Goal: Use online tool/utility: Utilize a website feature to perform a specific function

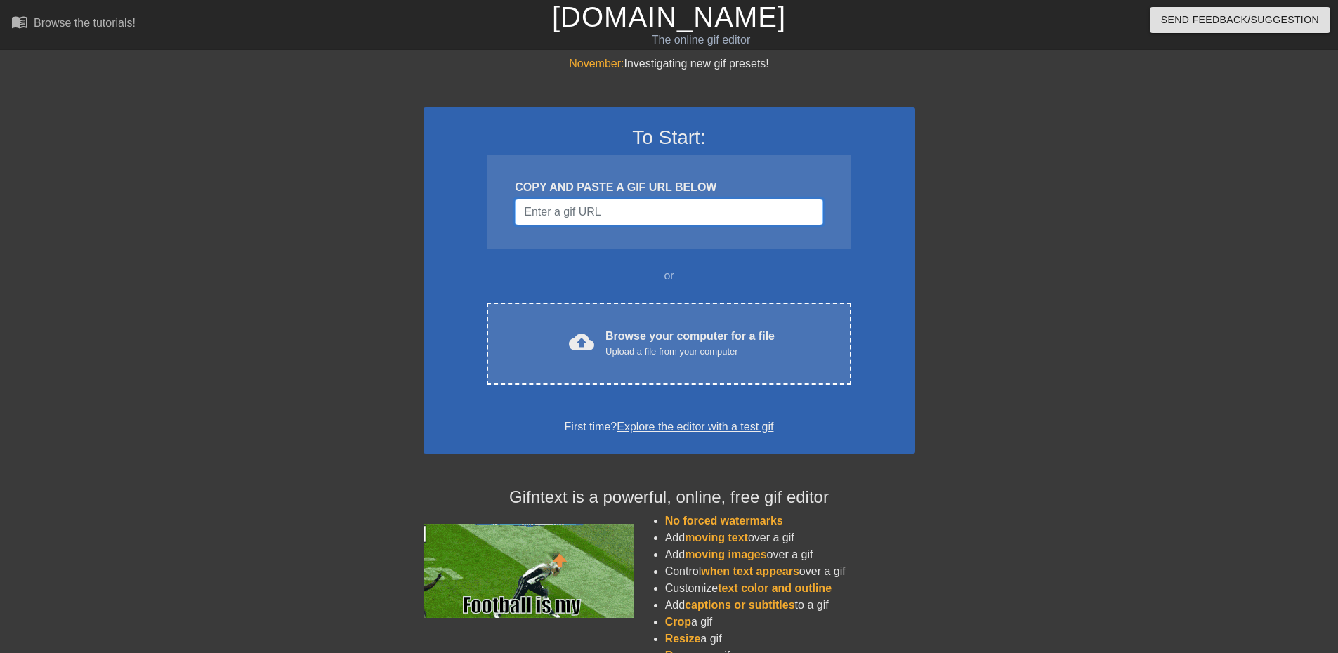
click at [593, 220] on input "Username" at bounding box center [669, 212] width 308 height 27
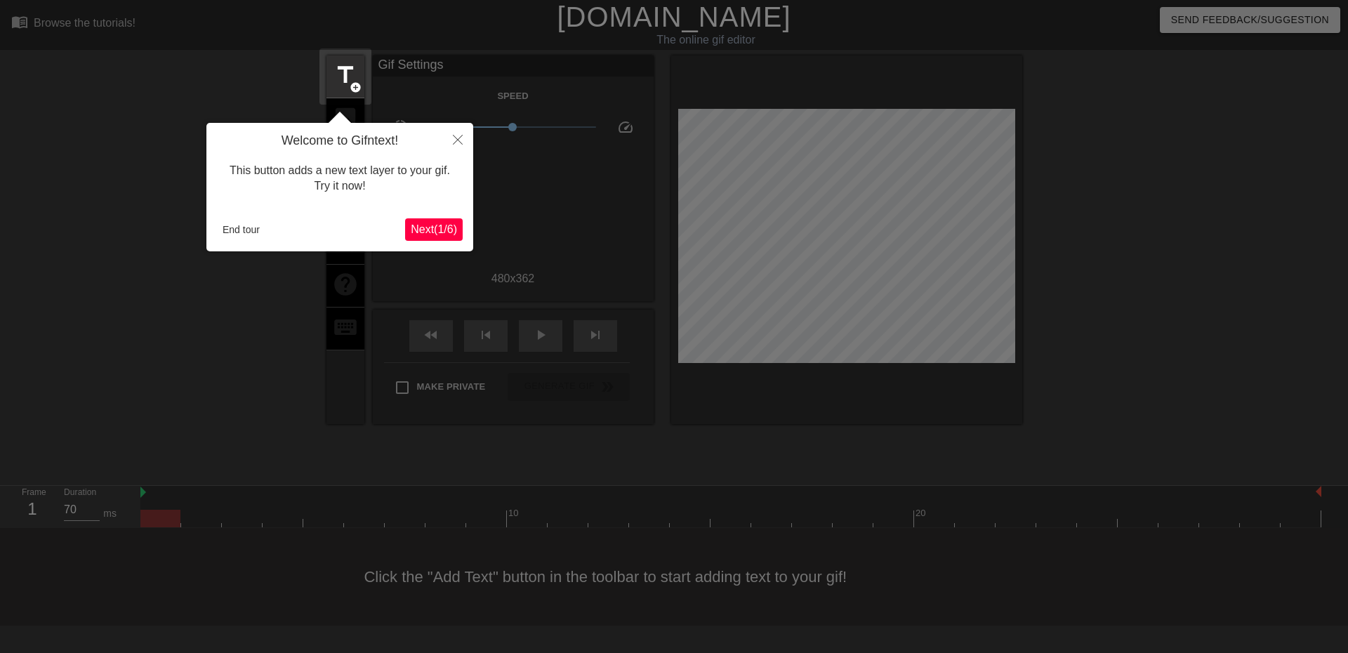
click at [420, 225] on span "Next ( 1 / 6 )" at bounding box center [434, 229] width 46 height 12
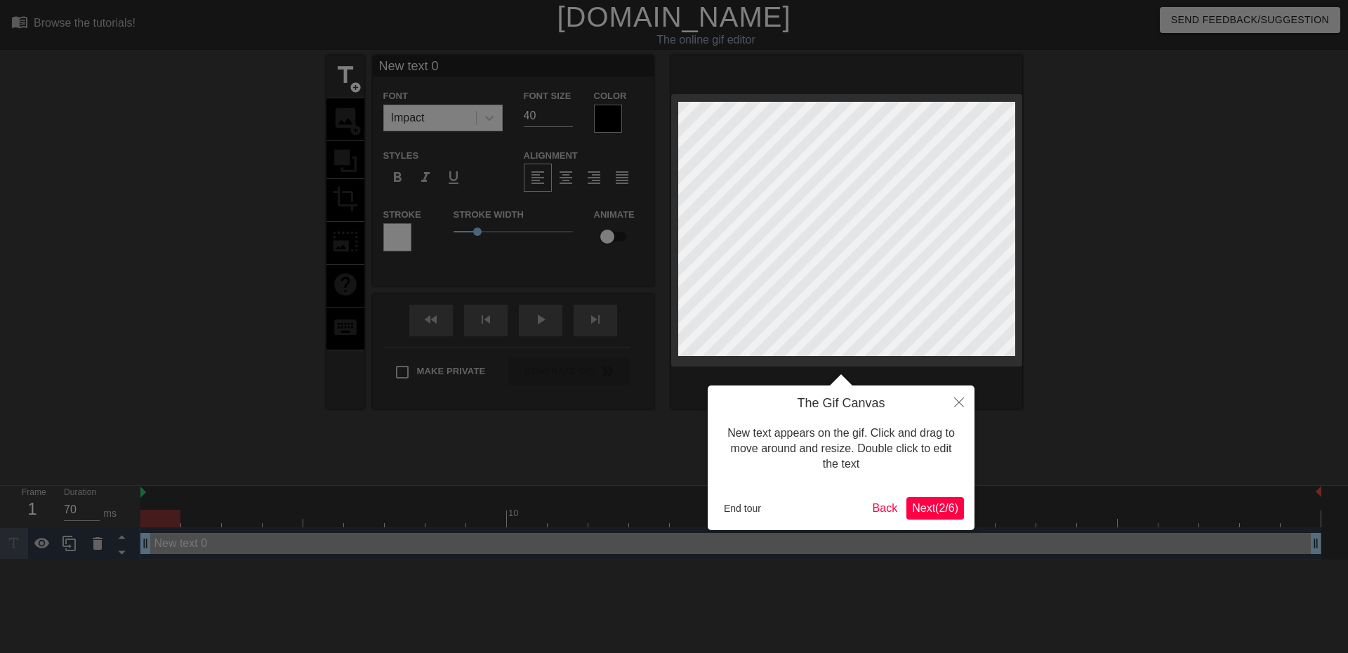
click at [929, 508] on span "Next ( 2 / 6 )" at bounding box center [935, 508] width 46 height 12
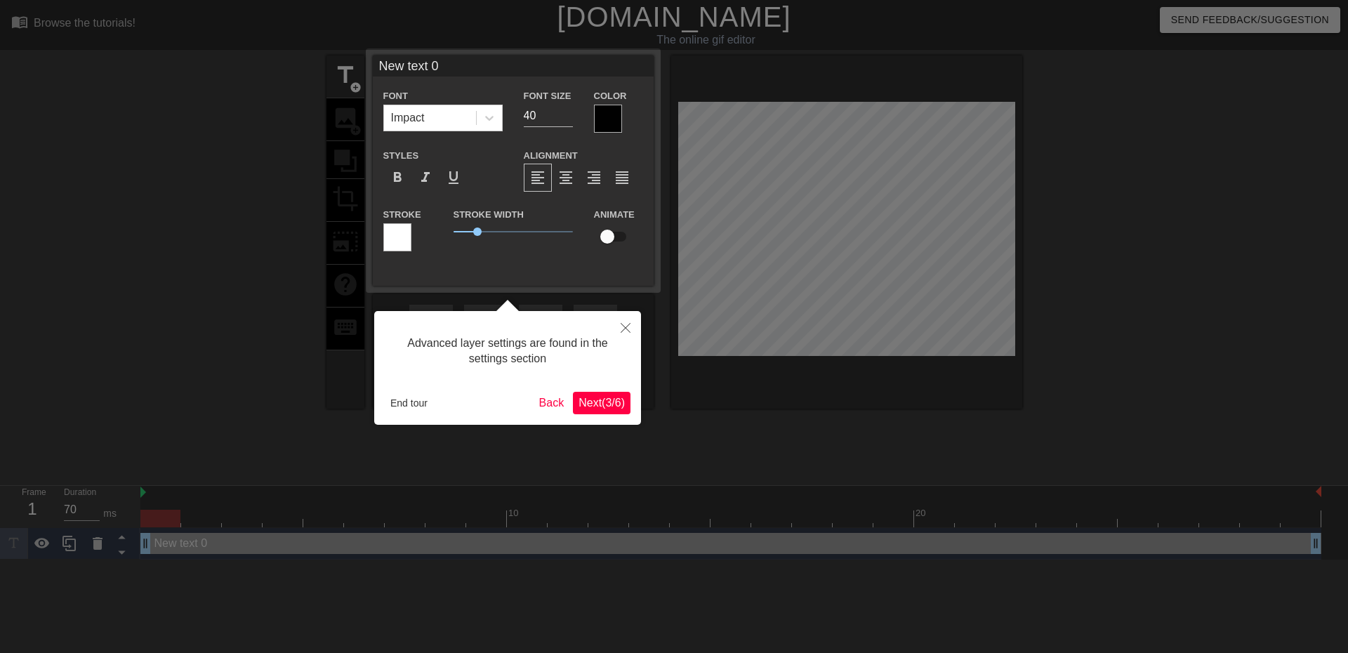
click at [594, 400] on span "Next ( 3 / 6 )" at bounding box center [602, 403] width 46 height 12
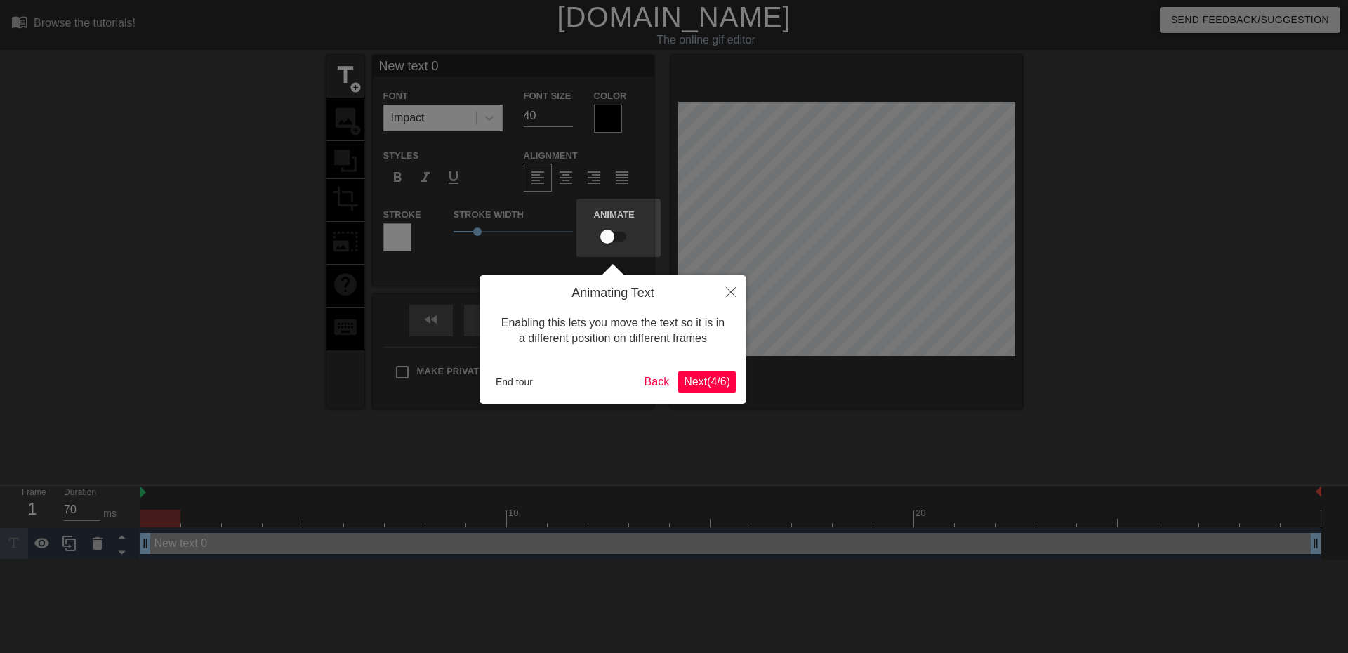
click at [703, 376] on span "Next ( 4 / 6 )" at bounding box center [707, 382] width 46 height 12
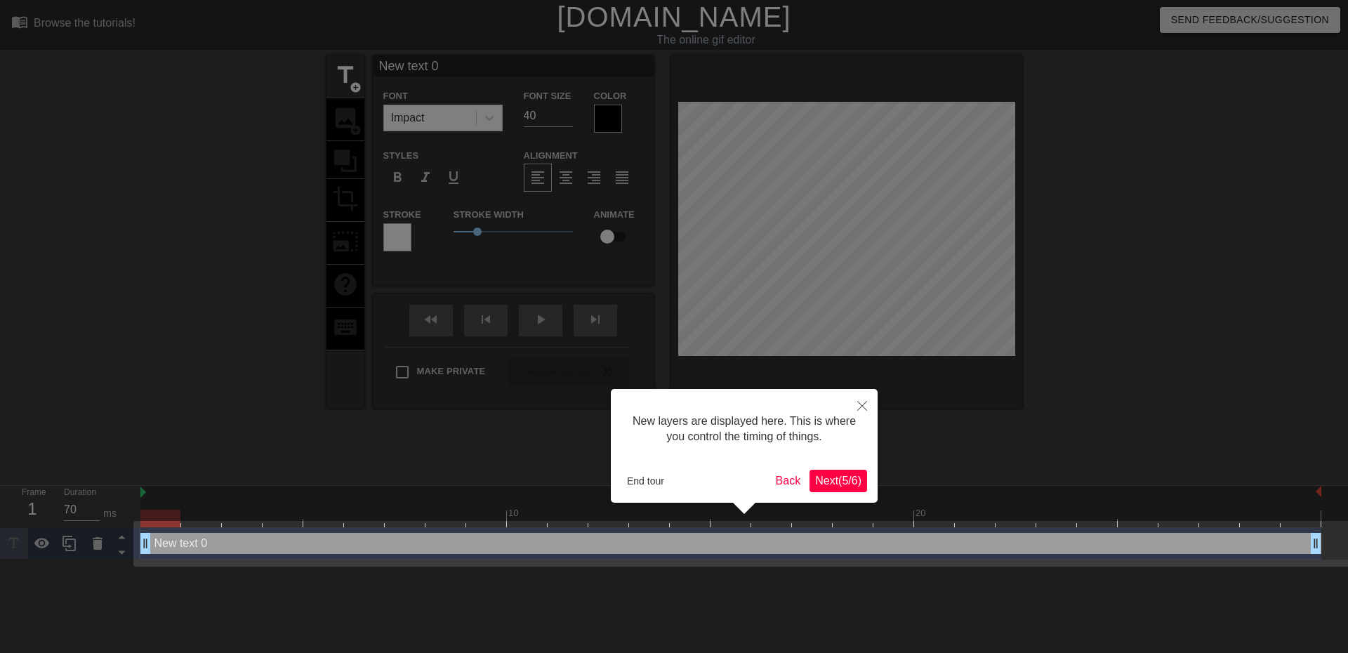
click at [829, 475] on span "Next ( 5 / 6 )" at bounding box center [838, 481] width 46 height 12
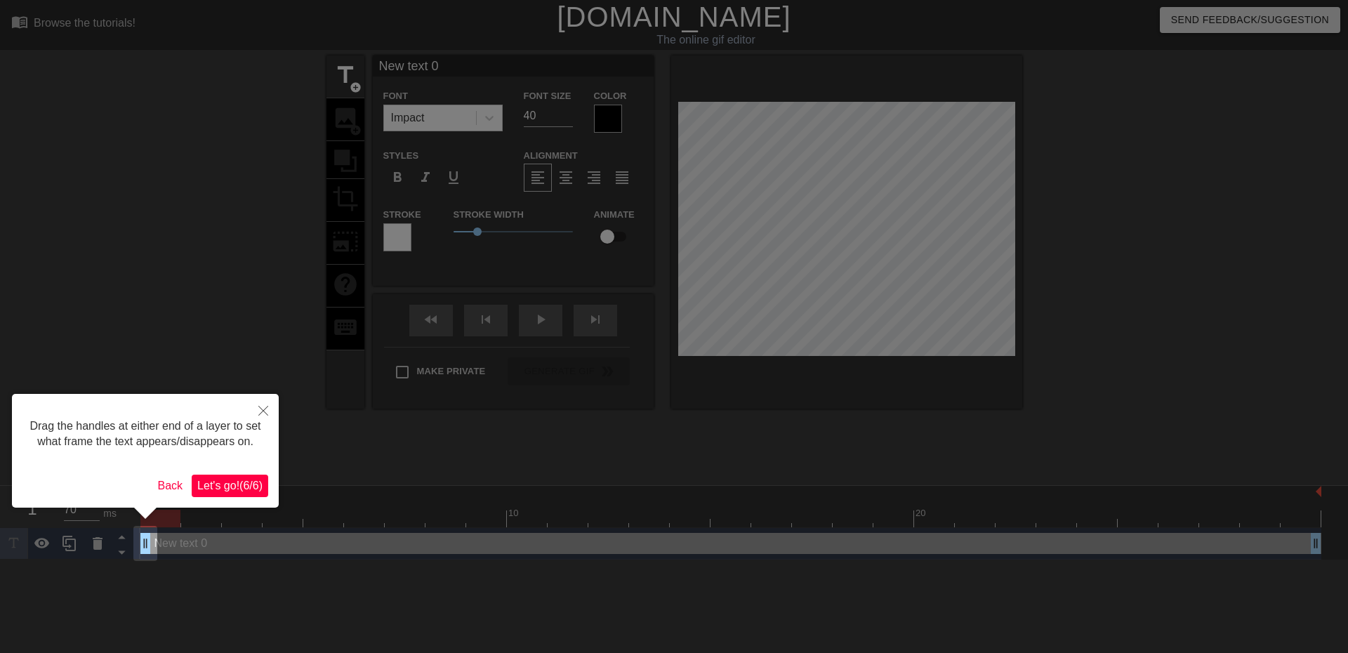
click at [244, 485] on span "Let's go! ( 6 / 6 )" at bounding box center [229, 486] width 65 height 12
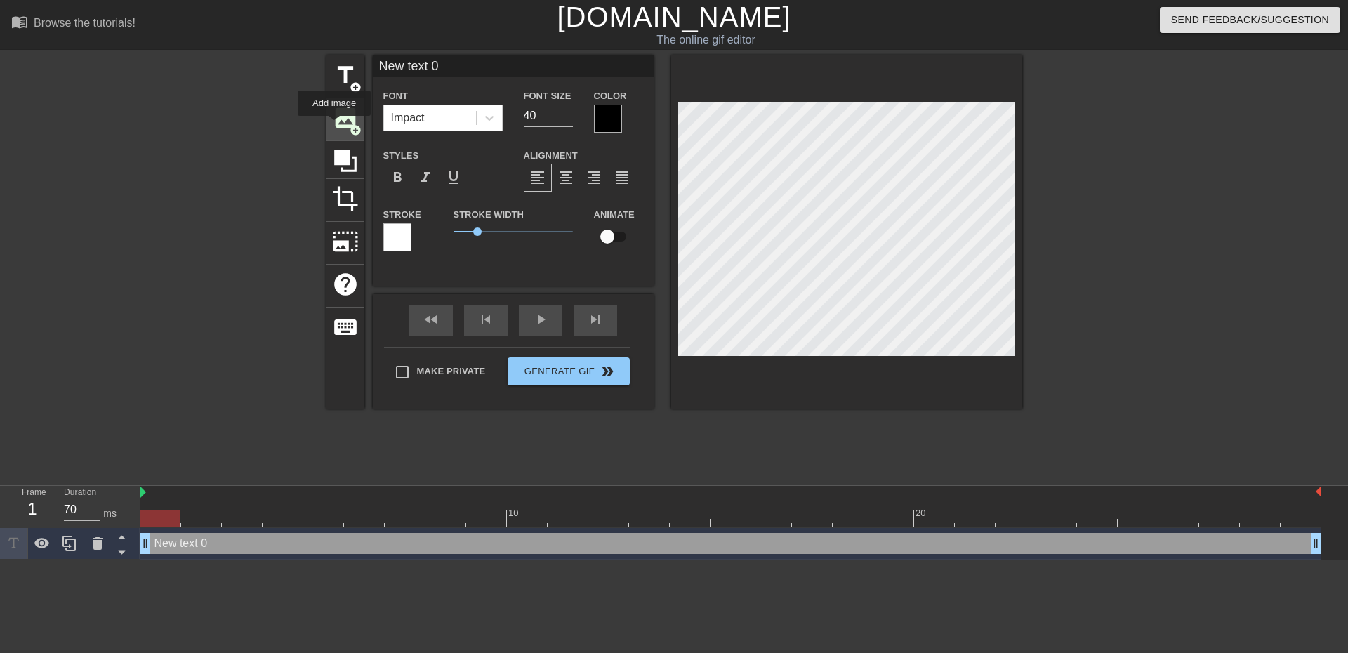
click at [334, 126] on span "image" at bounding box center [345, 118] width 27 height 27
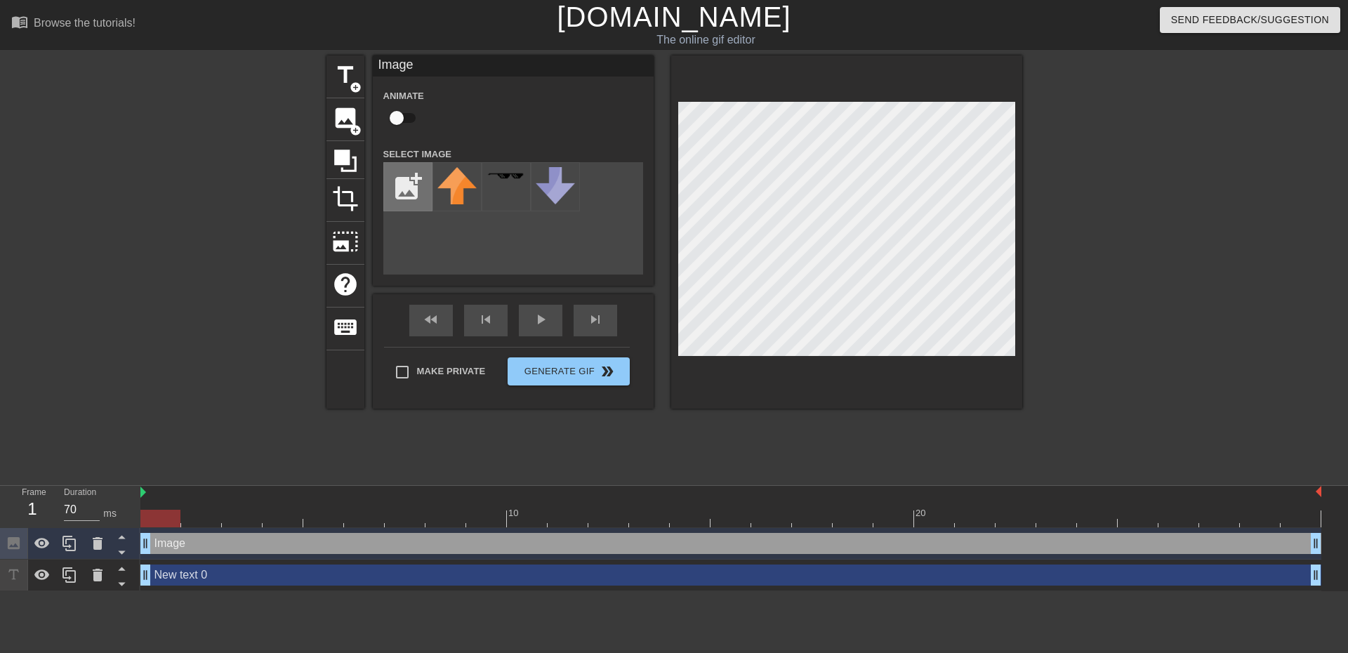
click at [418, 181] on input "file" at bounding box center [408, 187] width 48 height 48
click at [397, 175] on input "file" at bounding box center [408, 187] width 48 height 48
type input "C:\fakepath\skiff.png"
click at [446, 188] on img at bounding box center [456, 190] width 39 height 46
click at [739, 440] on div "title add_circle image add_circle crop photo_size_select_large help keyboard Im…" at bounding box center [675, 265] width 696 height 421
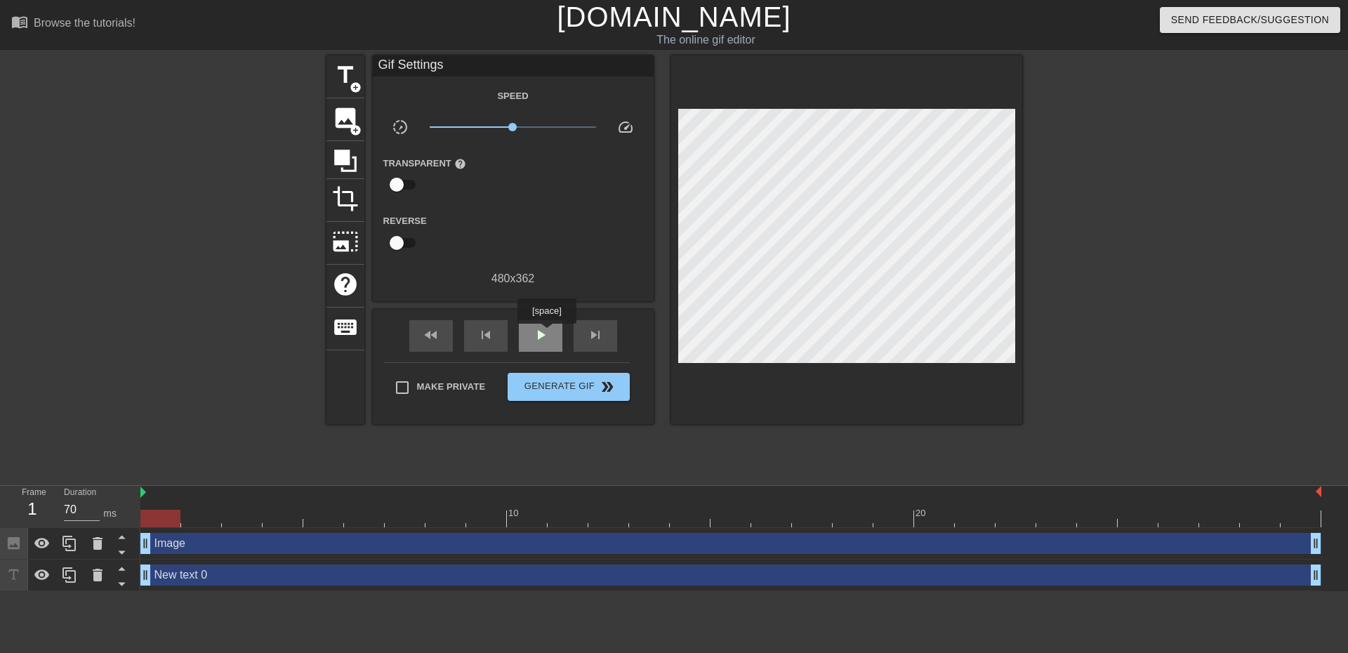
click at [546, 334] on span "play_arrow" at bounding box center [540, 335] width 17 height 17
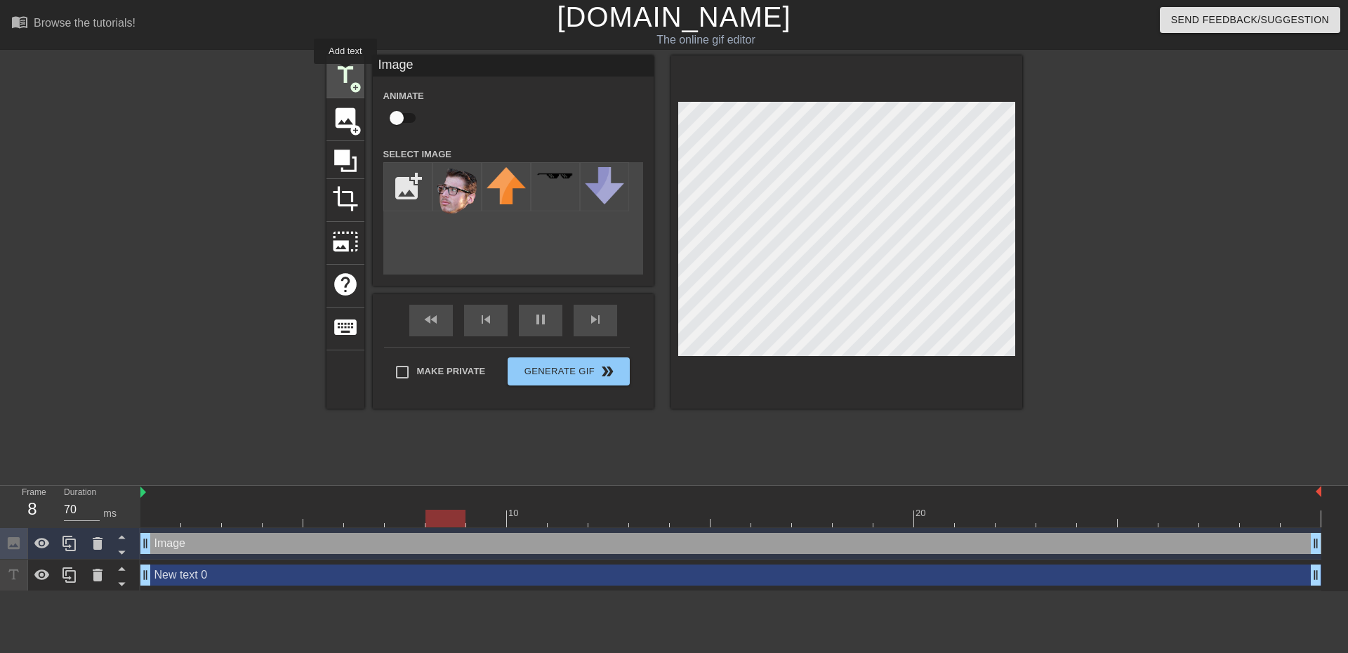
click at [345, 74] on span "title" at bounding box center [345, 75] width 27 height 27
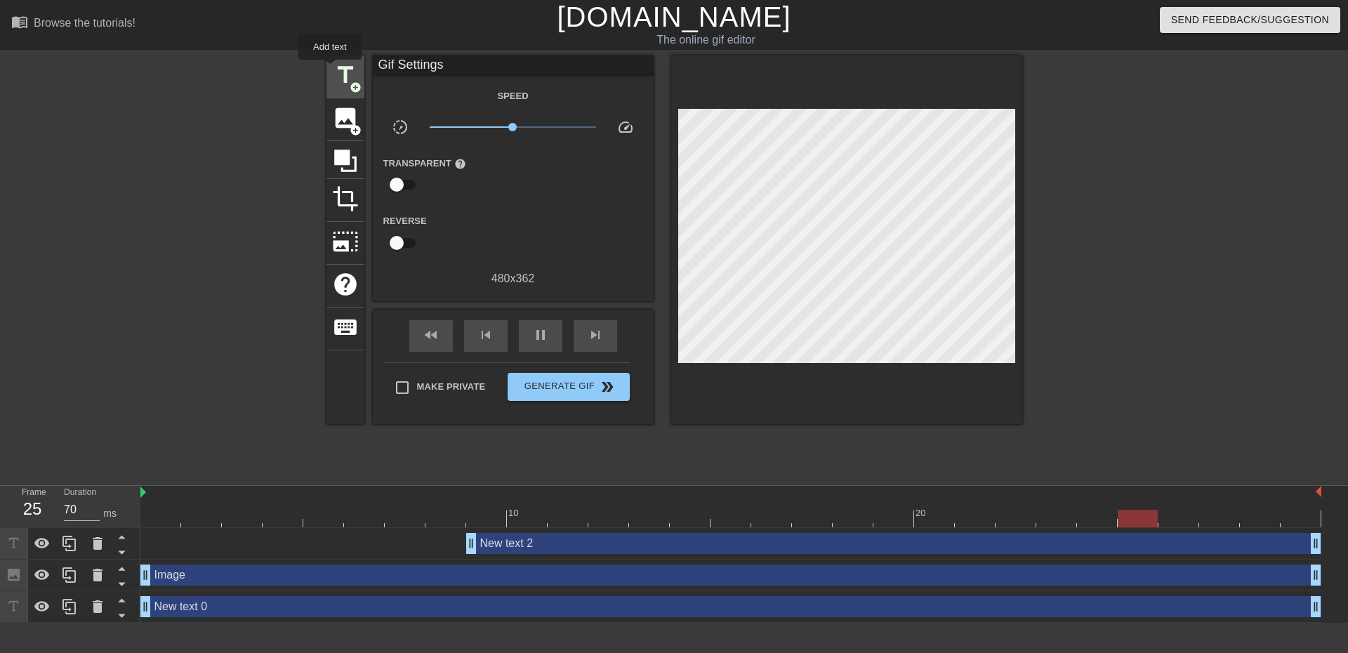
click at [330, 70] on div "title add_circle" at bounding box center [346, 76] width 38 height 43
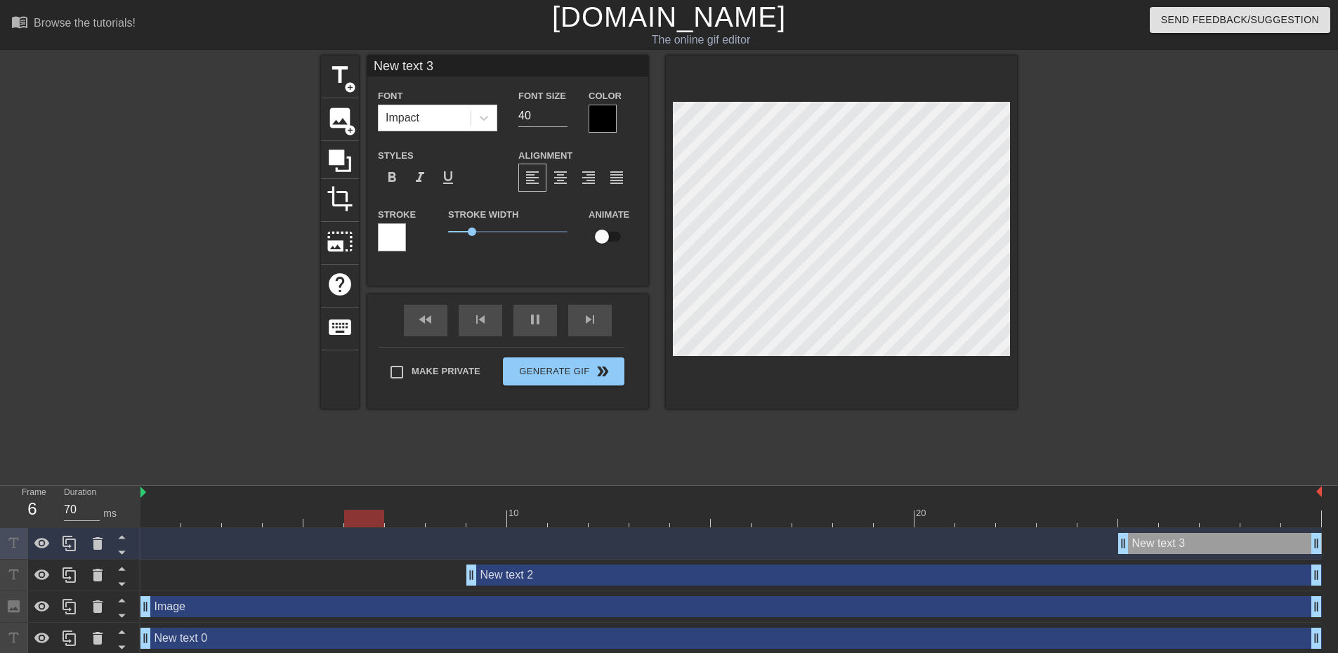
click at [397, 67] on input "New text 3" at bounding box center [507, 65] width 281 height 21
type input "60"
type input "G"
type input "70"
type input "Ge"
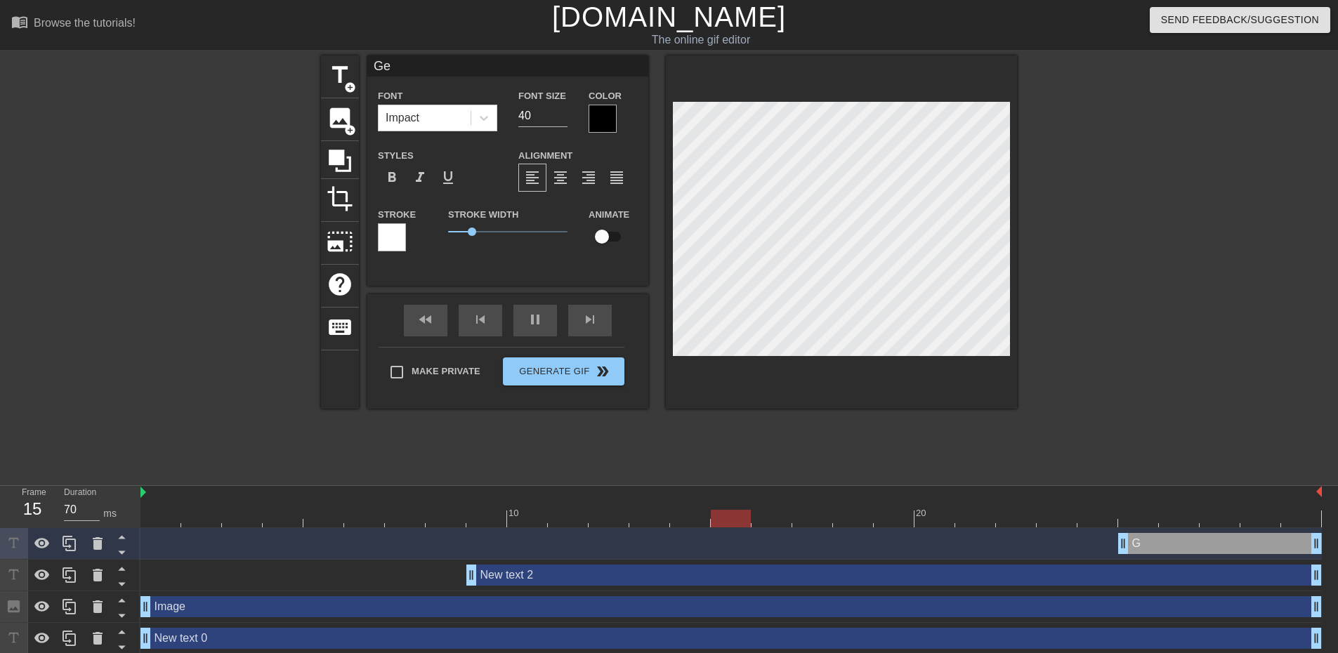
type input "60"
type input "Get"
type input "70"
type input "Get"
type input "70"
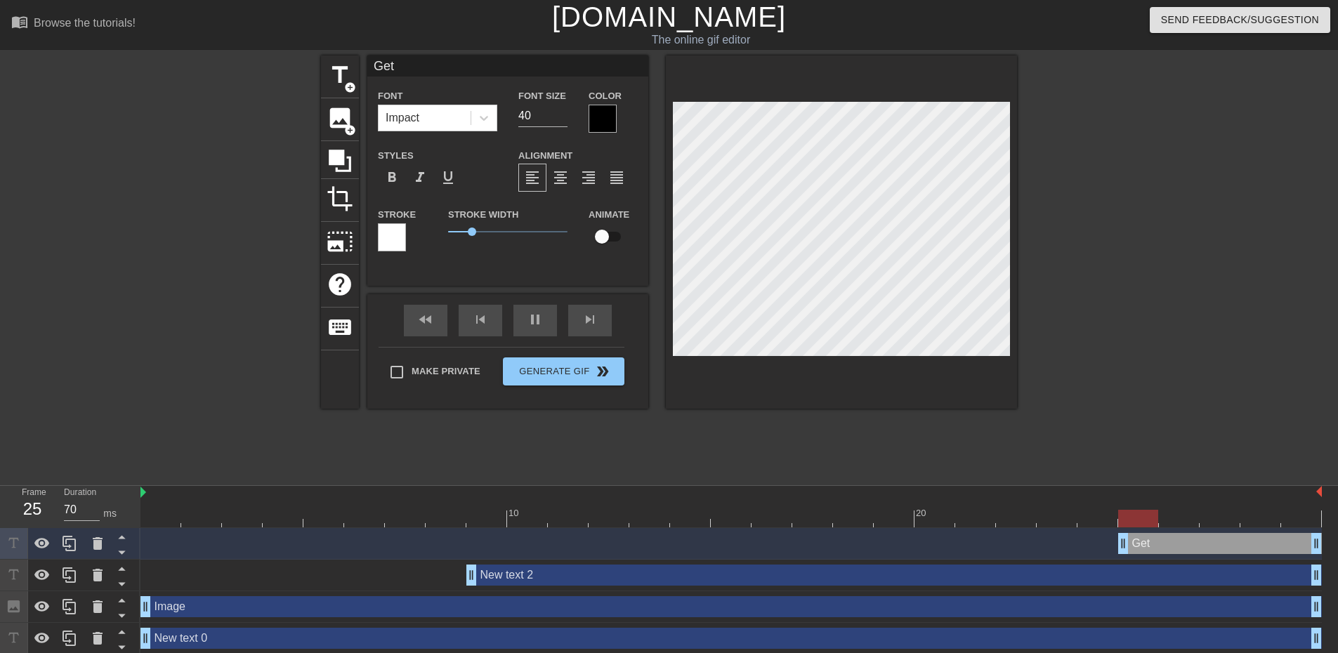
type input "Get B"
type input "60"
type input "Get Ba"
type input "70"
type input "Get Bac"
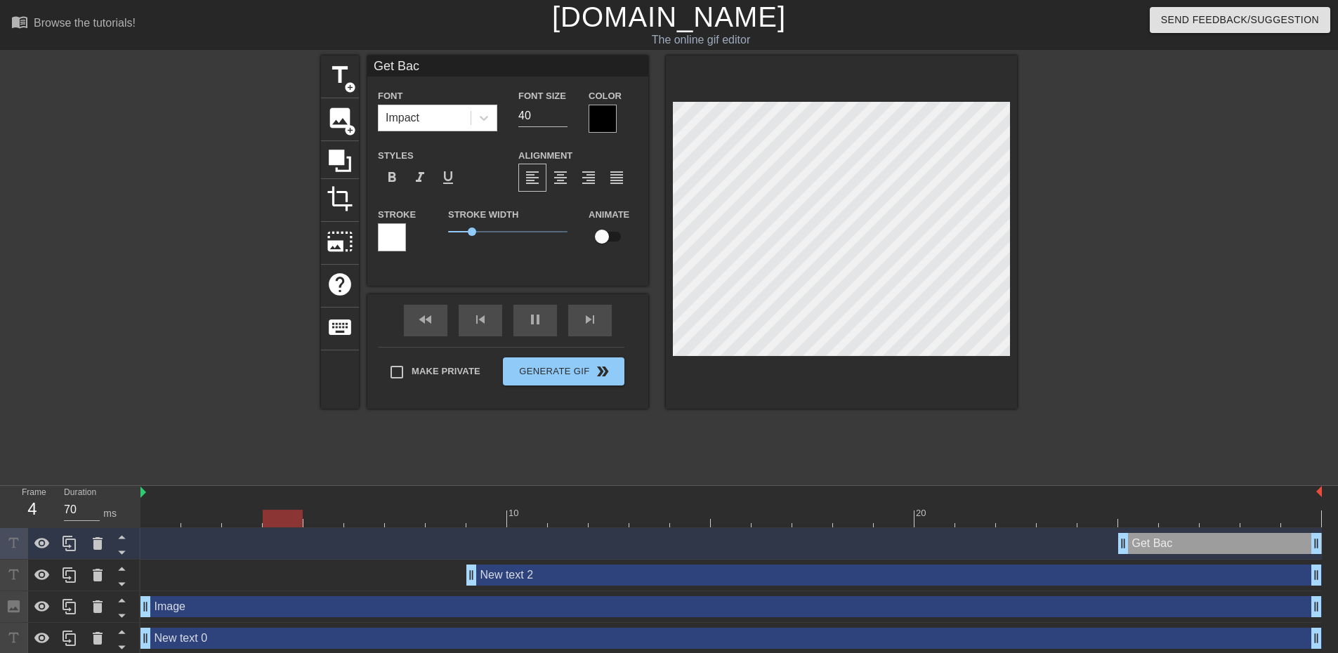
type input "60"
type input "Get Ba"
type input "70"
type input "Get B"
type input "70"
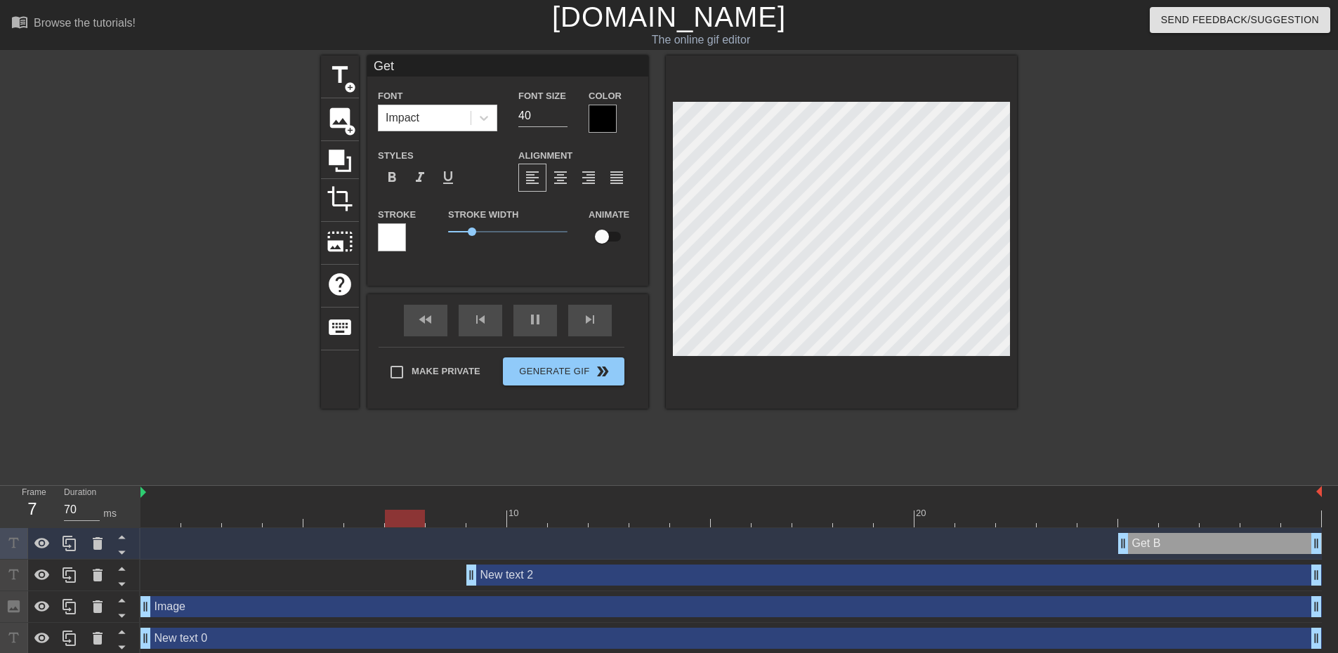
type input "Get b"
type input "70"
type input "Get bac"
type input "70"
type input "Get back"
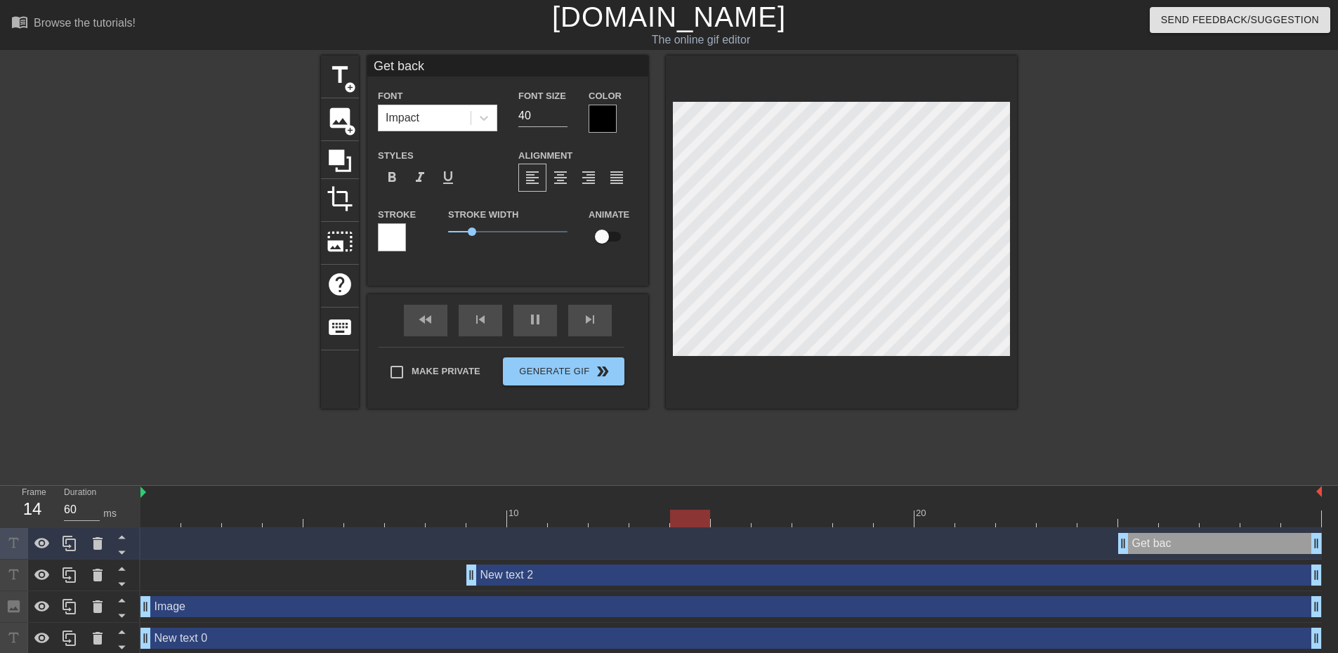
type input "70"
type input "Get back to"
type input "60"
type input "Get back to"
type input "70"
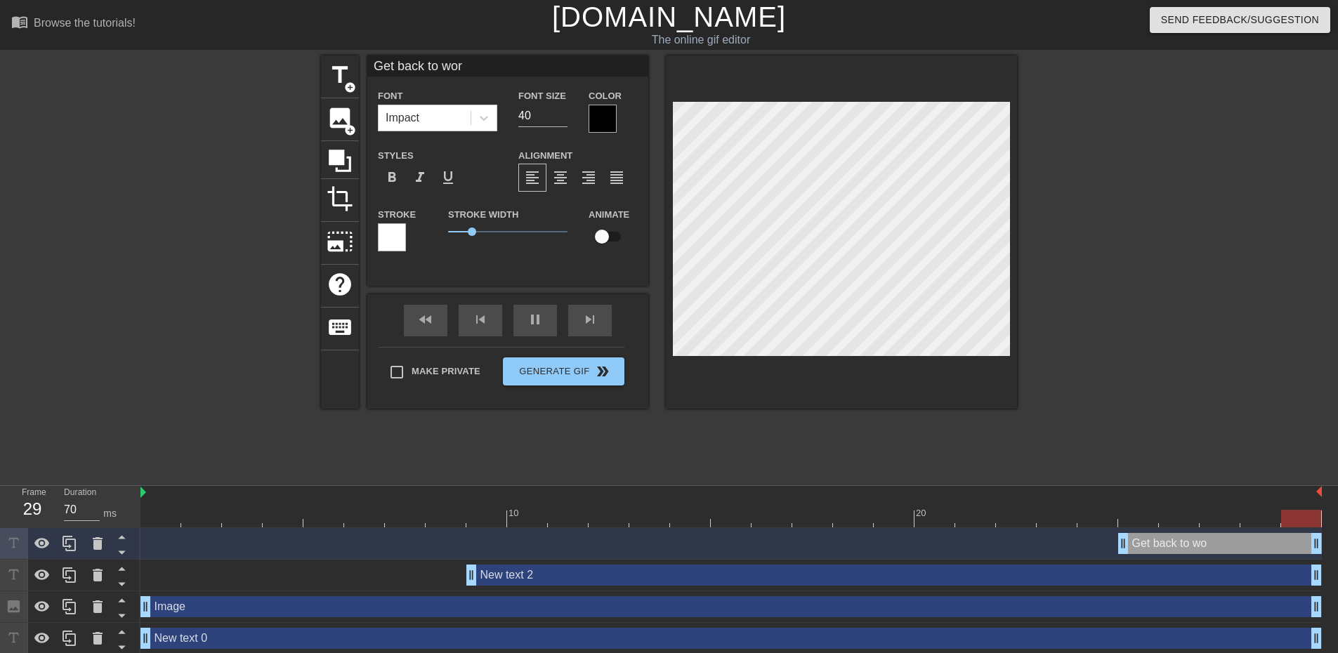
type input "Get back to work"
type input "60"
type input "Get back to work"
type input "70"
type input "Get back to work S"
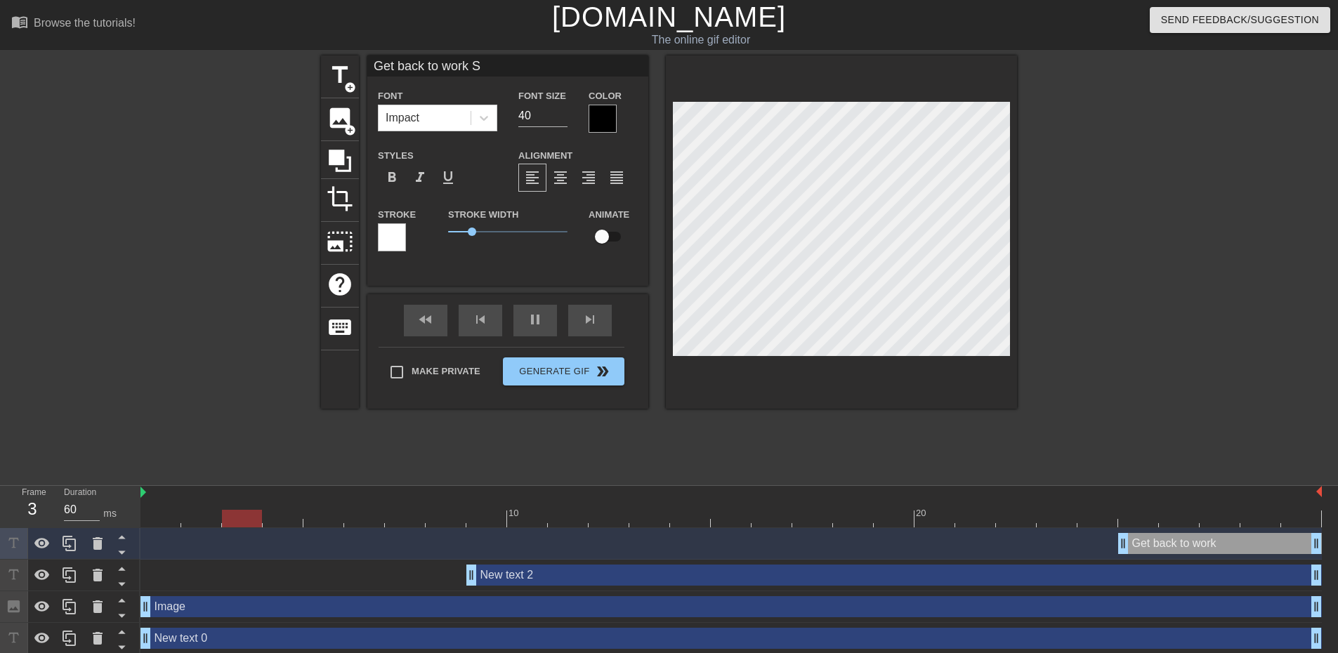
type input "70"
type input "Get back to work Sk"
type input "70"
type input "Get back to work Skif"
type input "70"
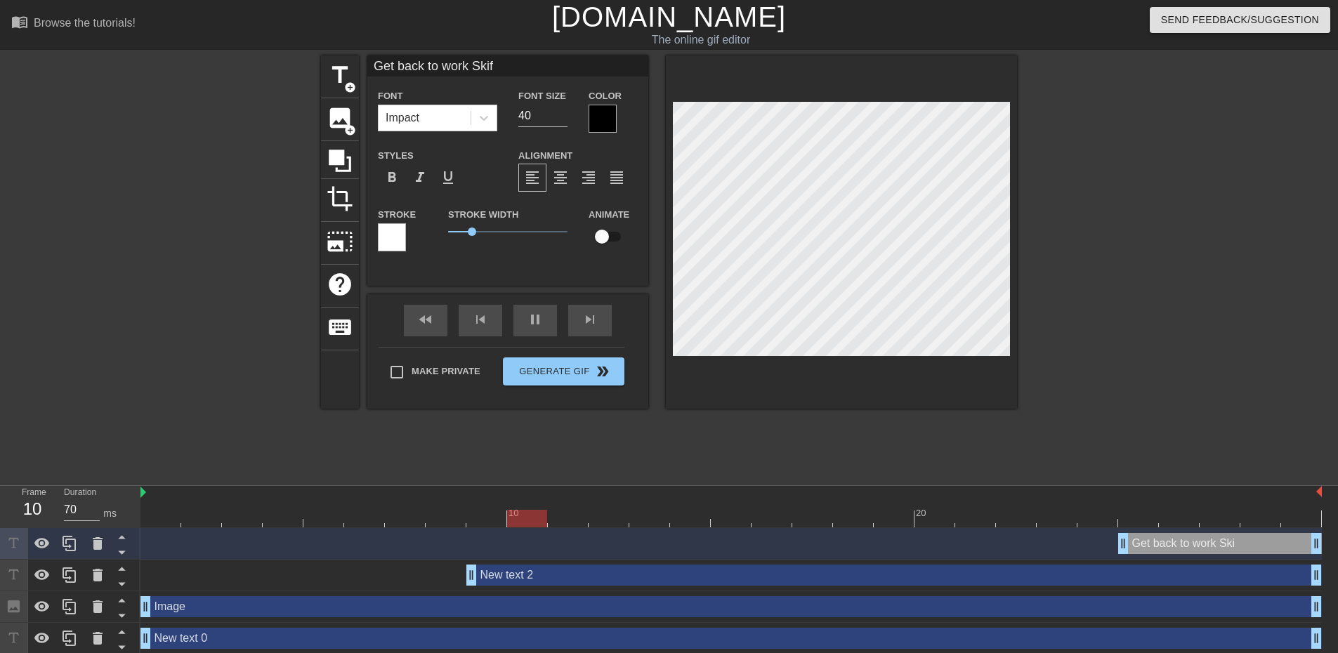
type input "Get back to work Skiff"
type input "70"
type input "Get back to work Skiff"
type input "60"
type input "New text 0"
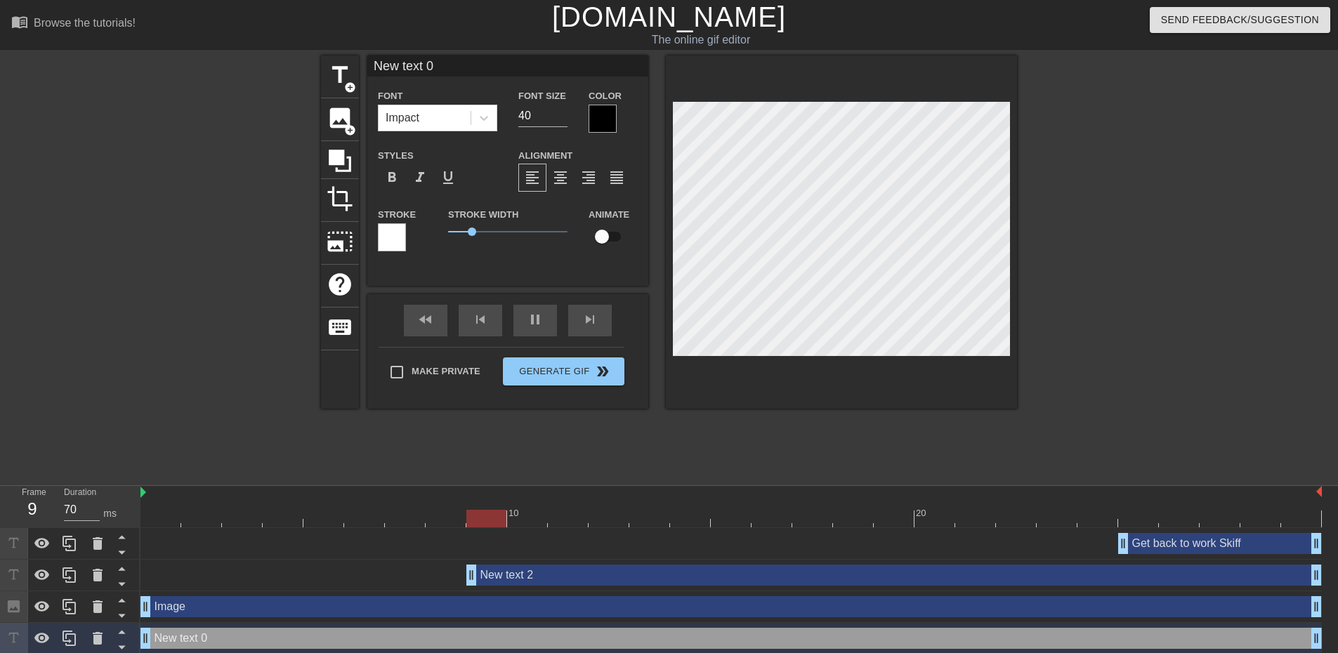
type input "60"
type input "New text 2"
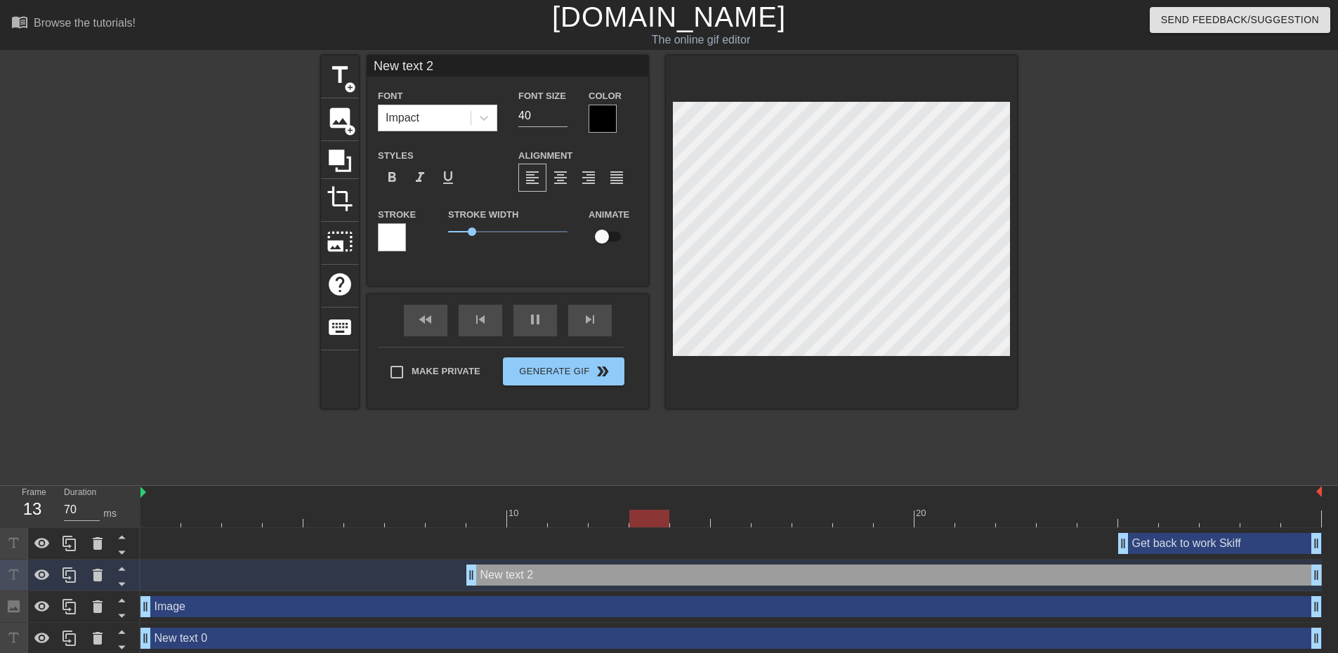
scroll to position [2, 2]
type input "60"
type input "70"
type input "Get back to work Skiff"
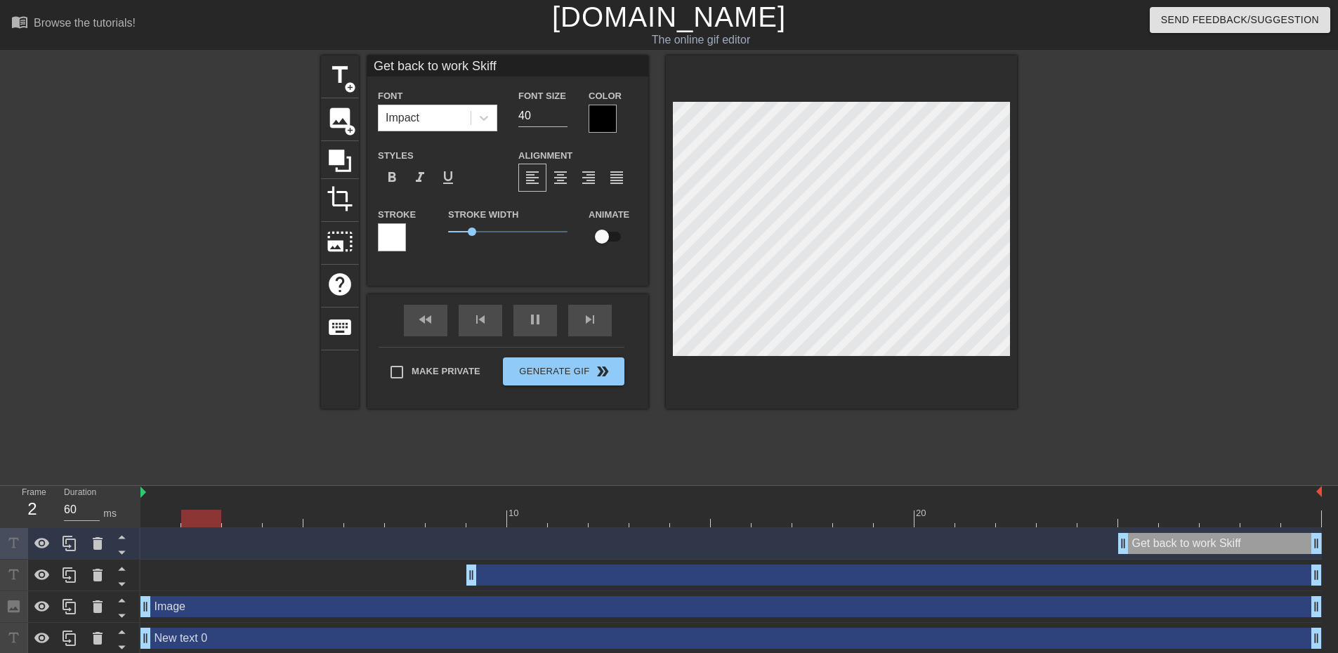
type input "70"
type input "New text 0"
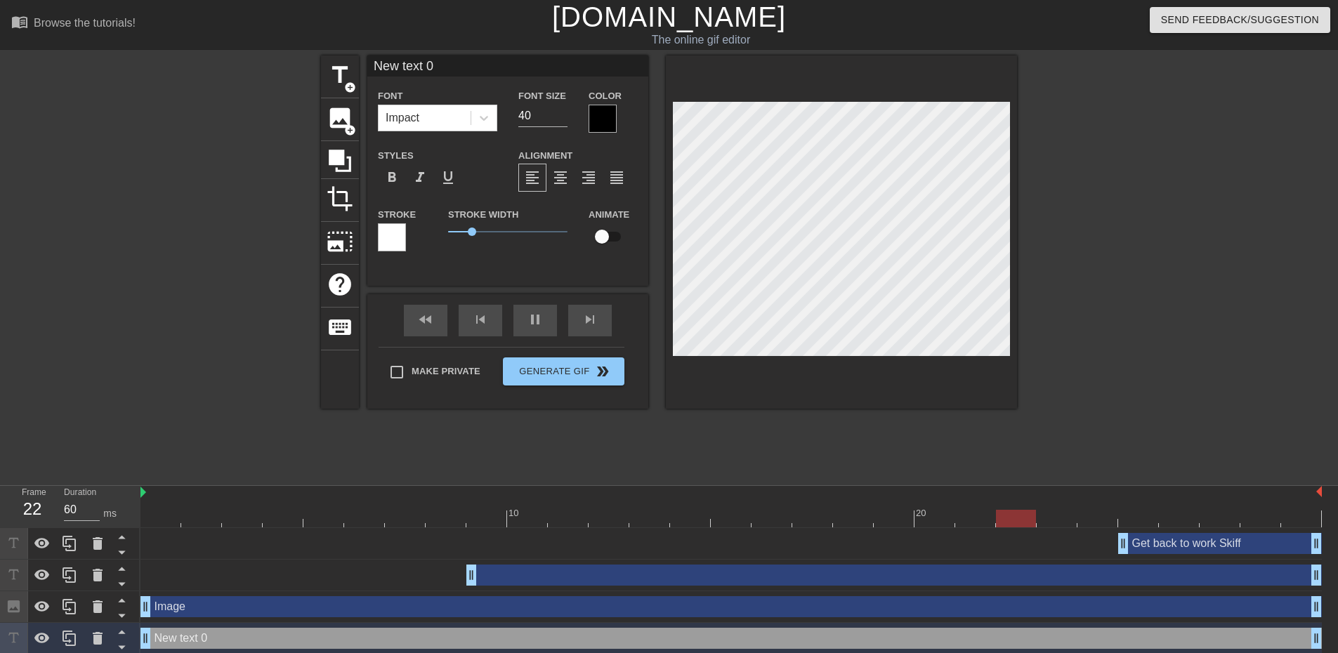
scroll to position [2, 1]
type input "60"
click at [1118, 259] on div at bounding box center [1139, 265] width 211 height 421
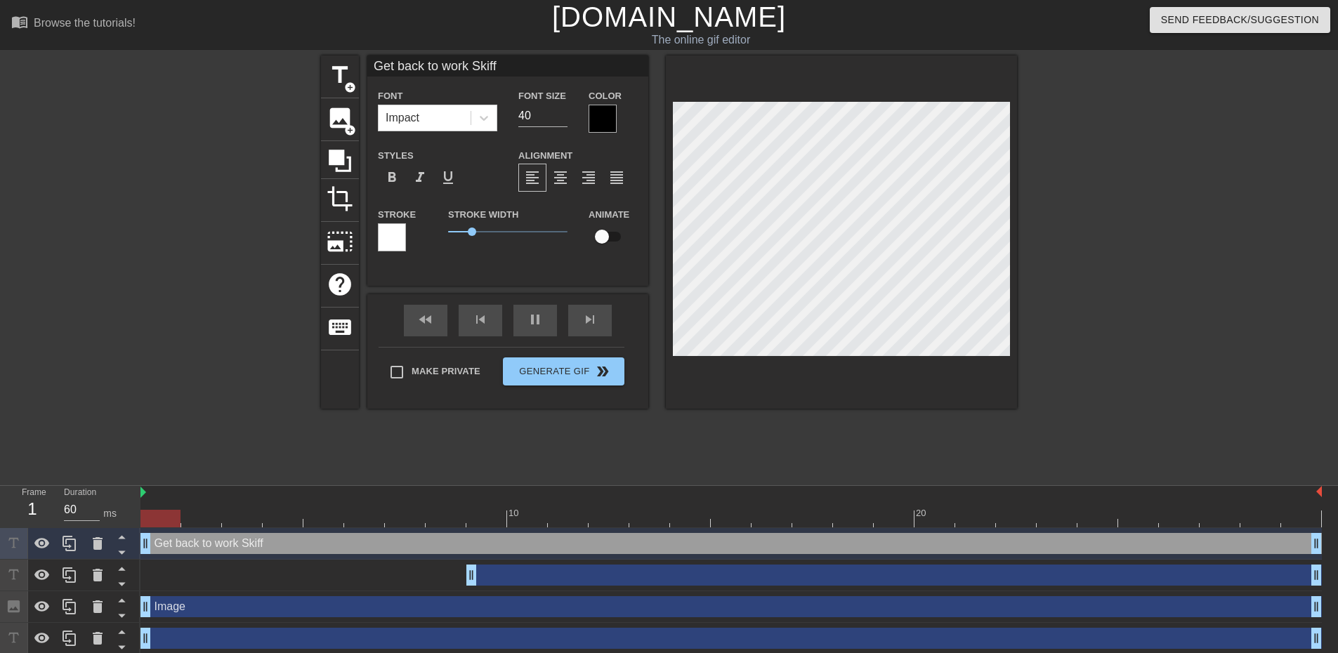
drag, startPoint x: 1119, startPoint y: 544, endPoint x: 22, endPoint y: 527, distance: 1097.7
click at [22, 527] on div "Frame 1 Duration 60 ms 10 20 Get back to work Skiff drag_handle drag_handle dra…" at bounding box center [669, 570] width 1338 height 169
click at [1219, 336] on div at bounding box center [1139, 265] width 211 height 421
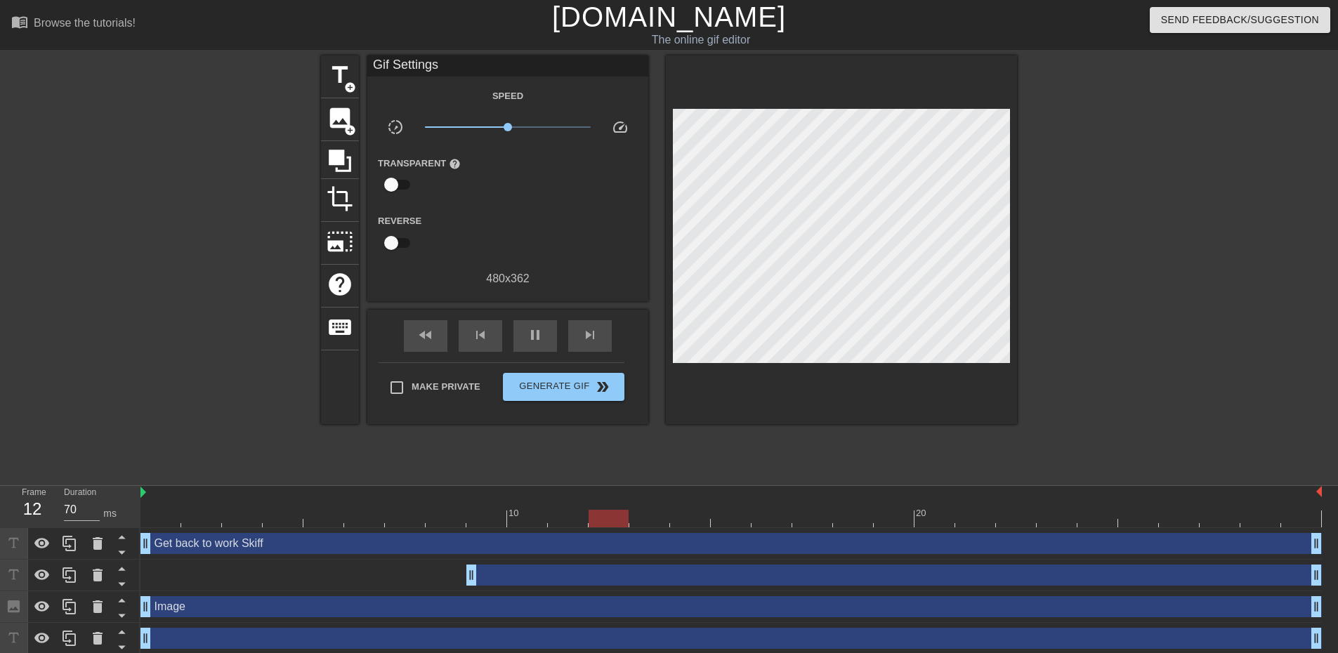
click at [520, 574] on div "drag_handle drag_handle" at bounding box center [893, 575] width 855 height 21
drag, startPoint x: 528, startPoint y: 586, endPoint x: 500, endPoint y: 581, distance: 28.5
click at [500, 581] on div "drag_handle drag_handle" at bounding box center [730, 576] width 1181 height 32
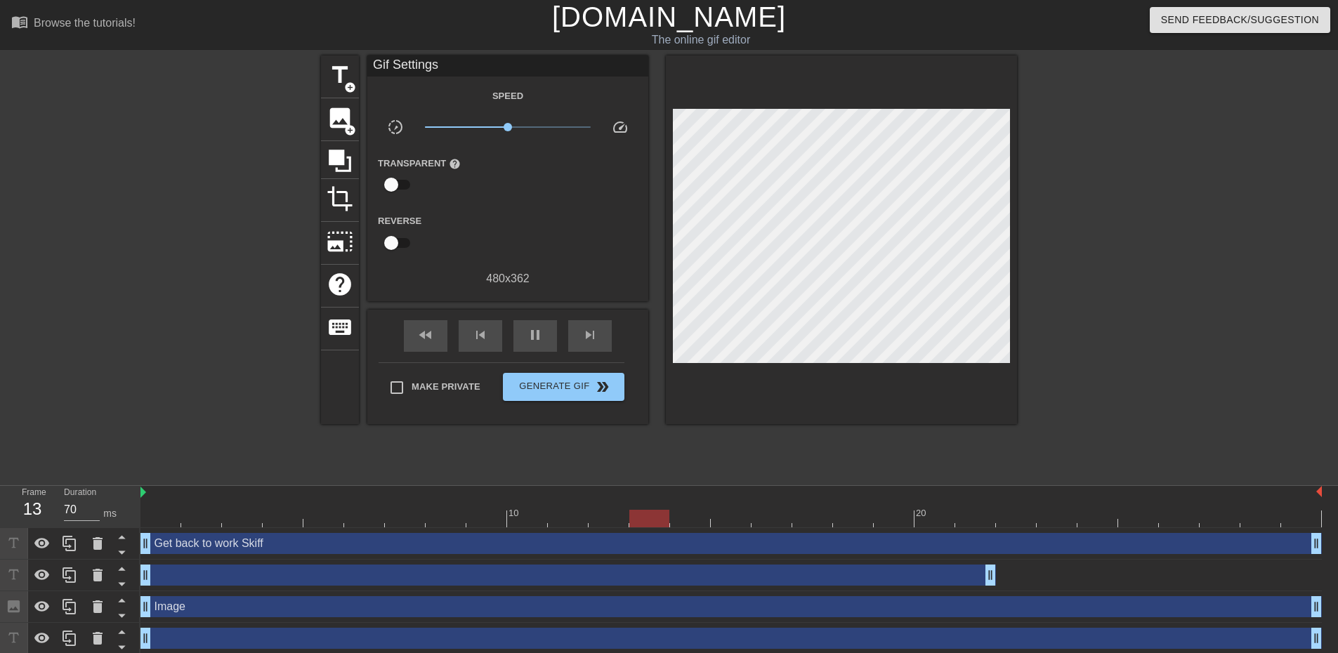
drag, startPoint x: 542, startPoint y: 579, endPoint x: 205, endPoint y: 565, distance: 337.4
click at [205, 565] on div "drag_handle drag_handle" at bounding box center [567, 575] width 855 height 21
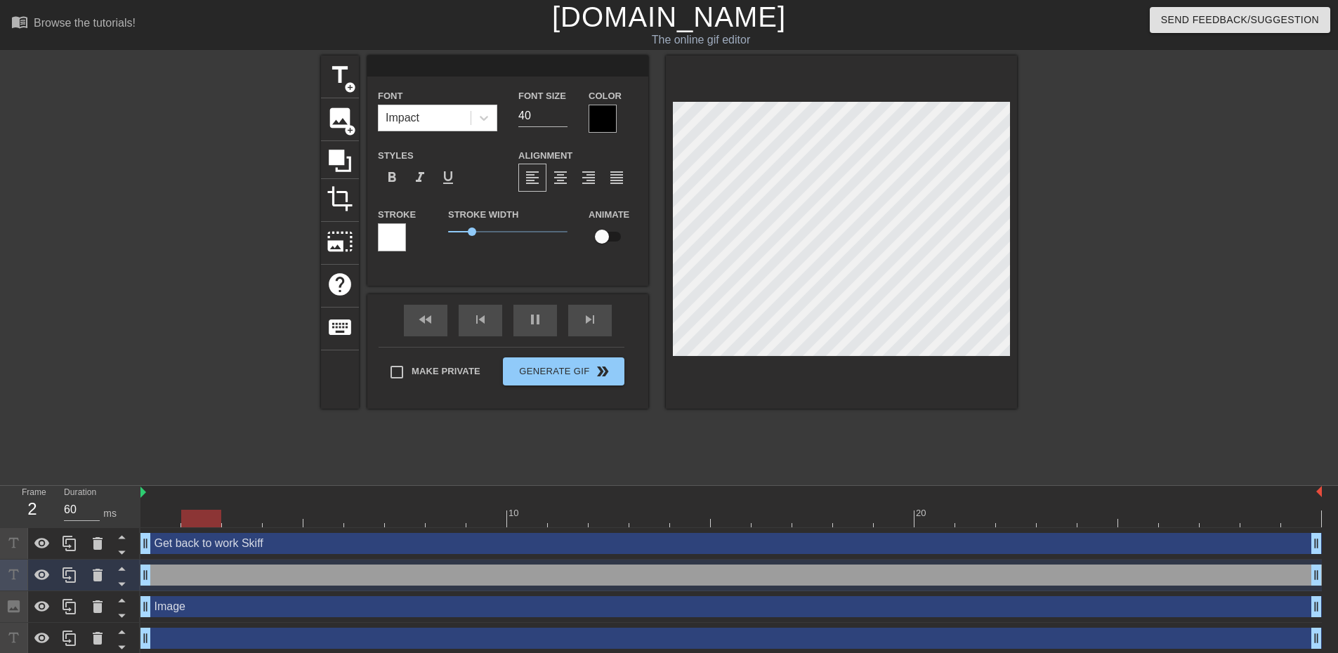
drag, startPoint x: 989, startPoint y: 579, endPoint x: 1318, endPoint y: 570, distance: 329.5
click at [1285, 421] on div "title add_circle image add_circle crop photo_size_select_large help keyboard Fo…" at bounding box center [669, 265] width 1338 height 421
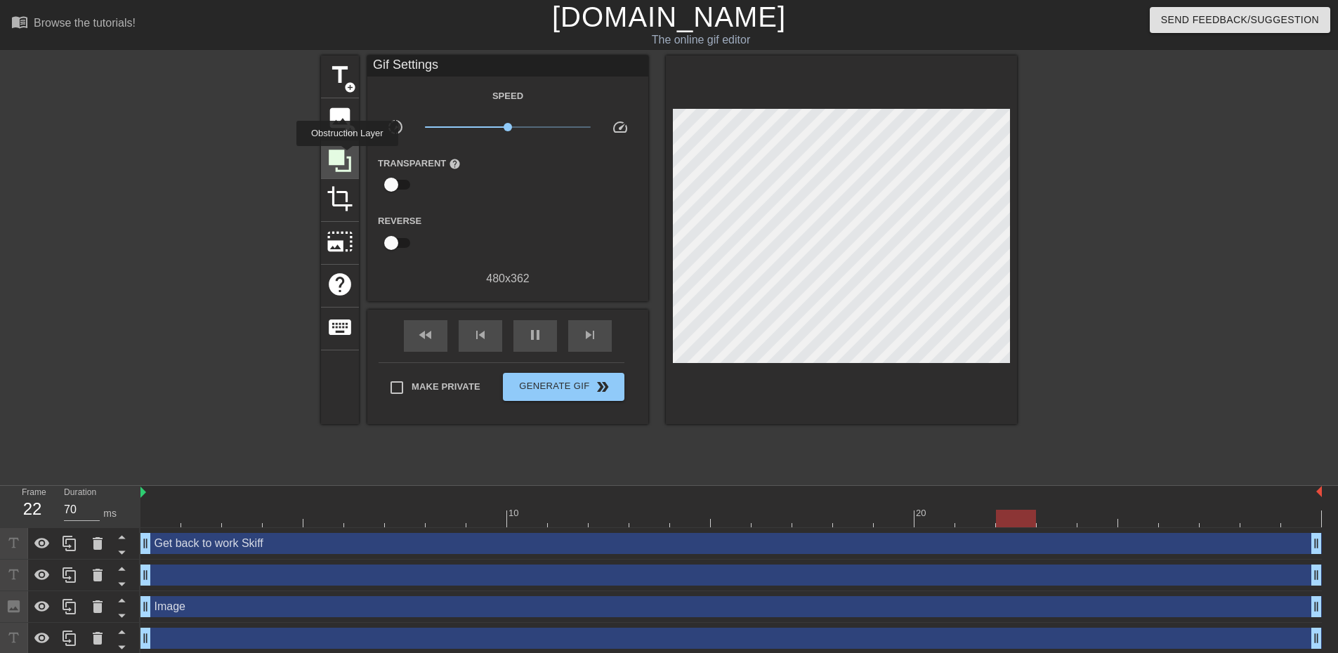
click at [347, 156] on icon at bounding box center [340, 161] width 22 height 22
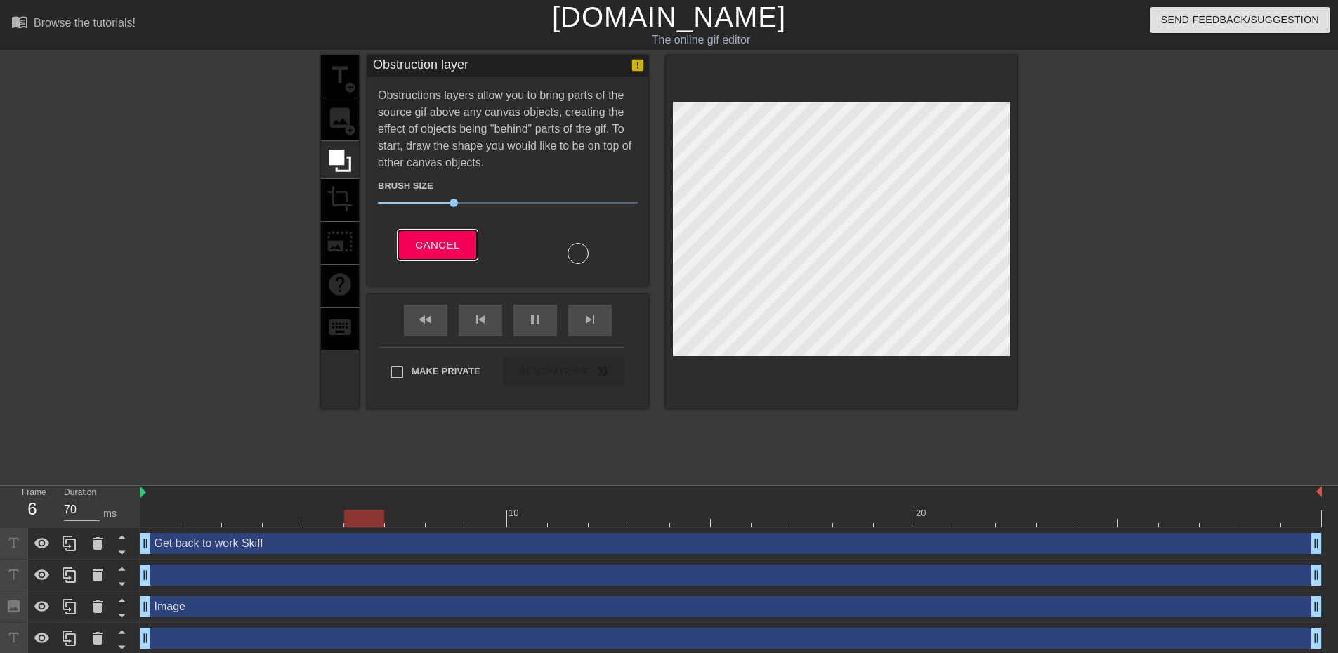
click at [432, 237] on span "Cancel" at bounding box center [437, 245] width 44 height 18
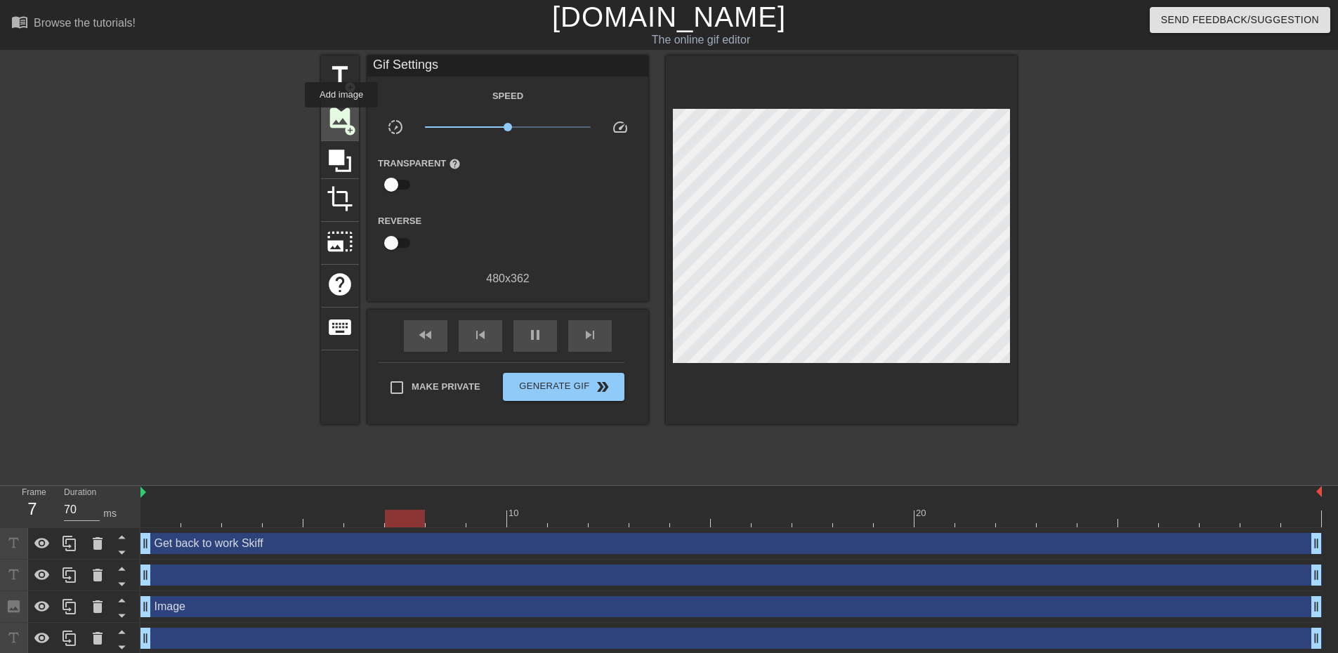
click at [341, 117] on span "image" at bounding box center [340, 118] width 27 height 27
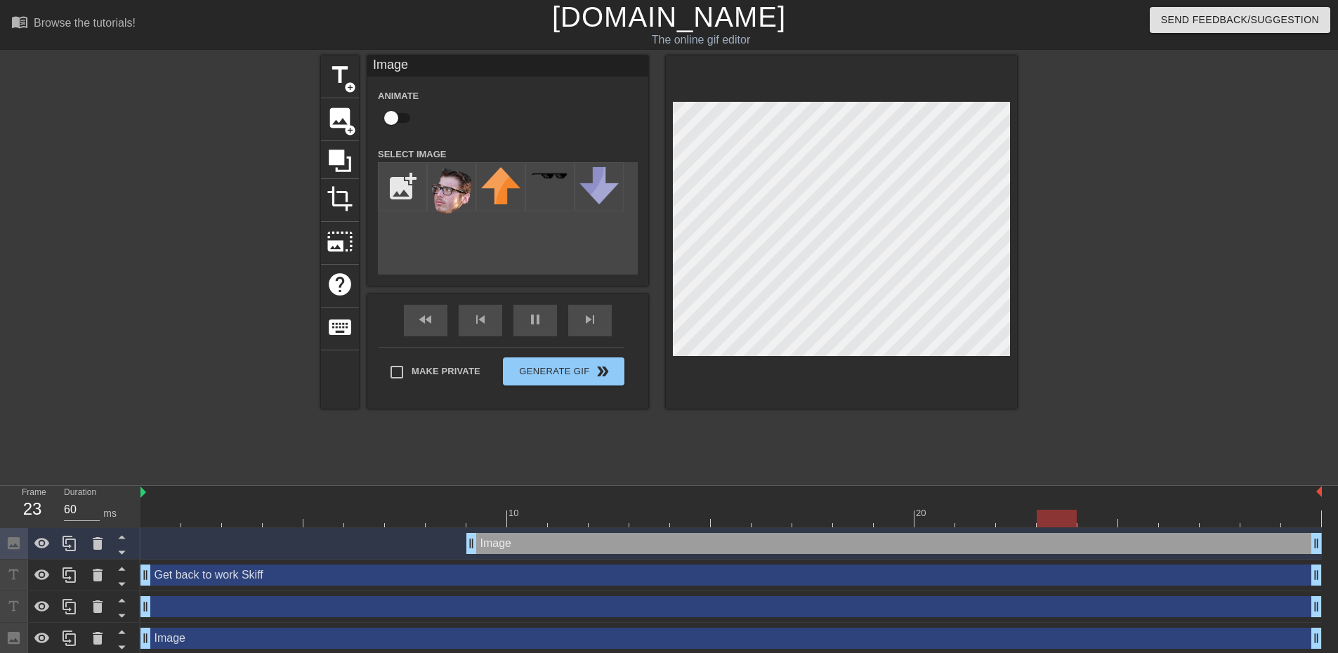
type input "70"
click at [393, 116] on input "checkbox" at bounding box center [391, 118] width 80 height 27
checkbox input "true"
type input "60"
checkbox input "false"
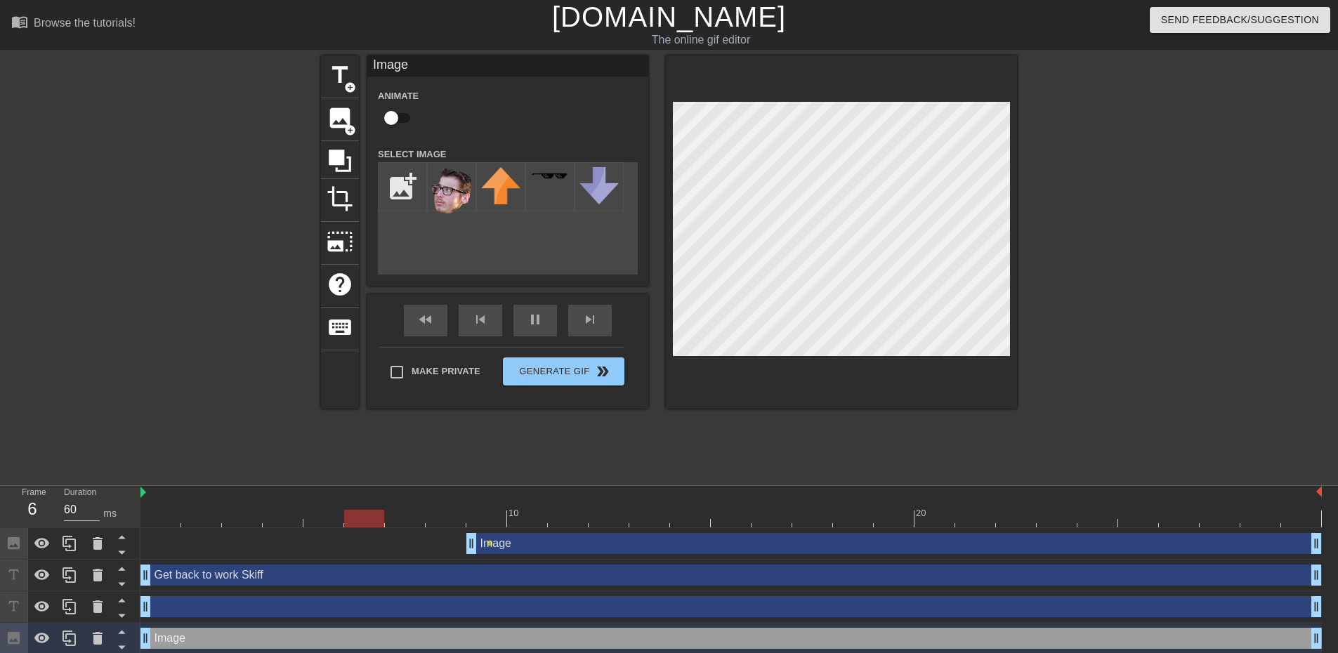
type input "70"
click at [390, 114] on input "checkbox" at bounding box center [391, 118] width 80 height 27
checkbox input "true"
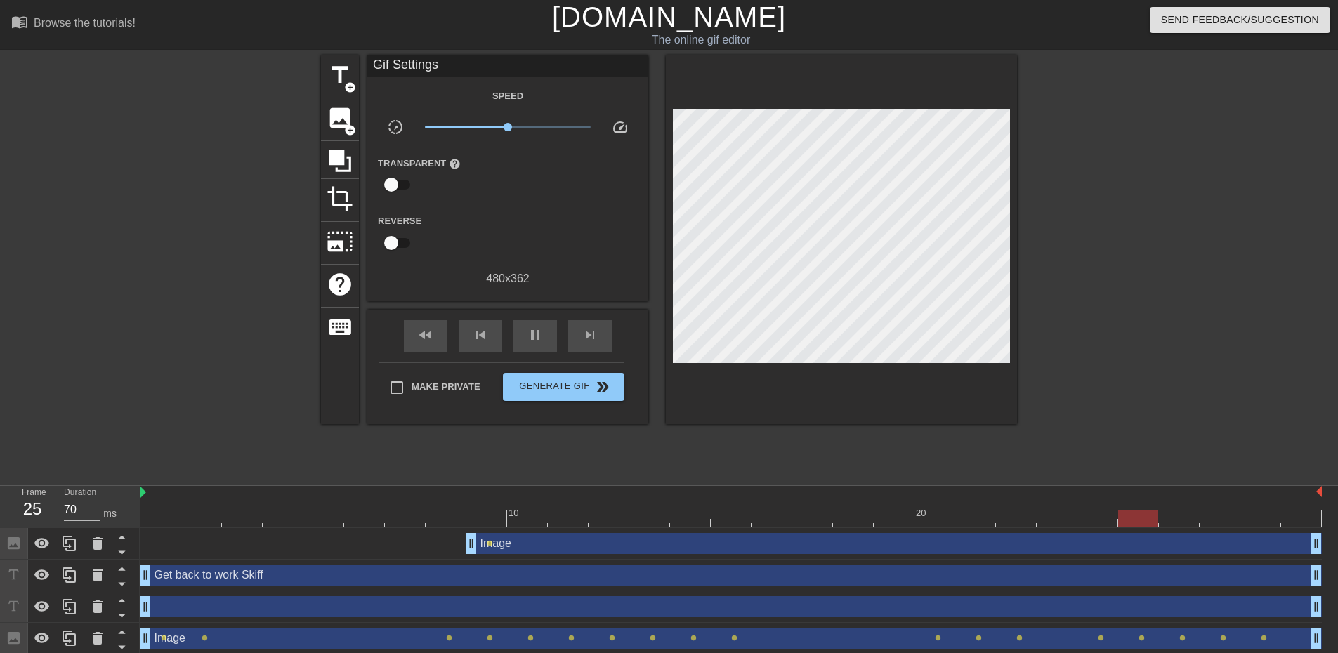
click at [725, 443] on div "title add_circle image add_circle crop photo_size_select_large help keyboard Gi…" at bounding box center [669, 265] width 696 height 421
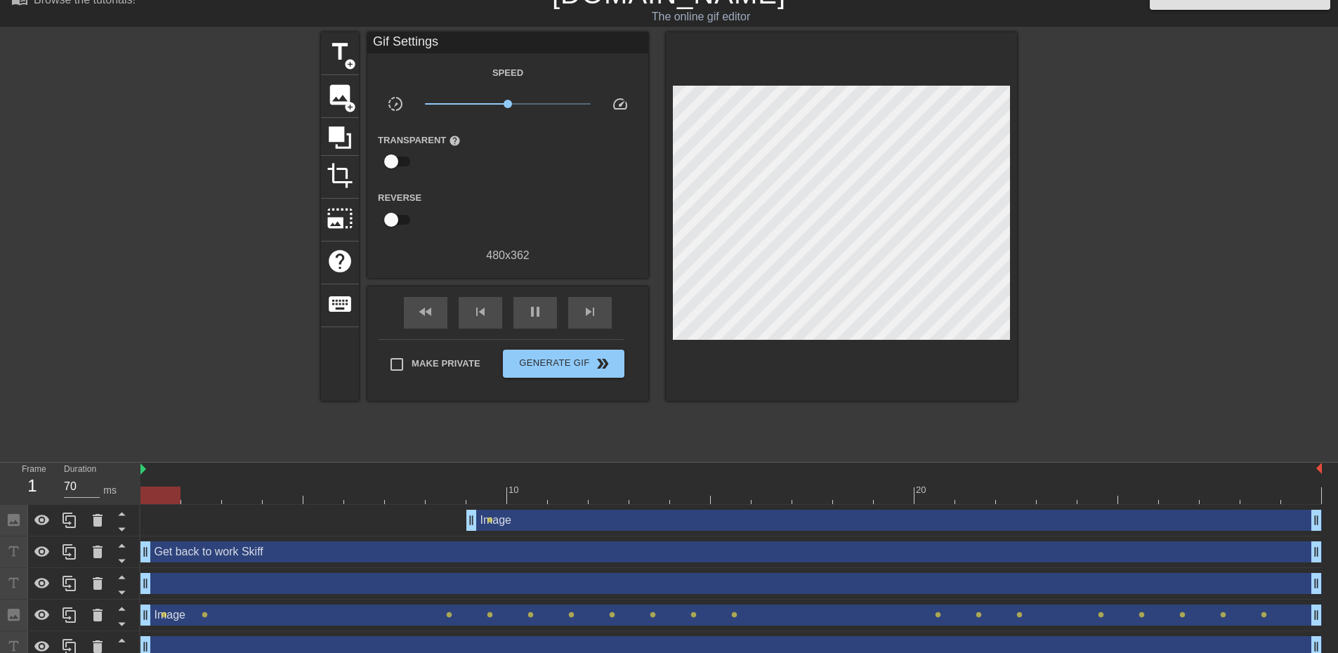
scroll to position [36, 0]
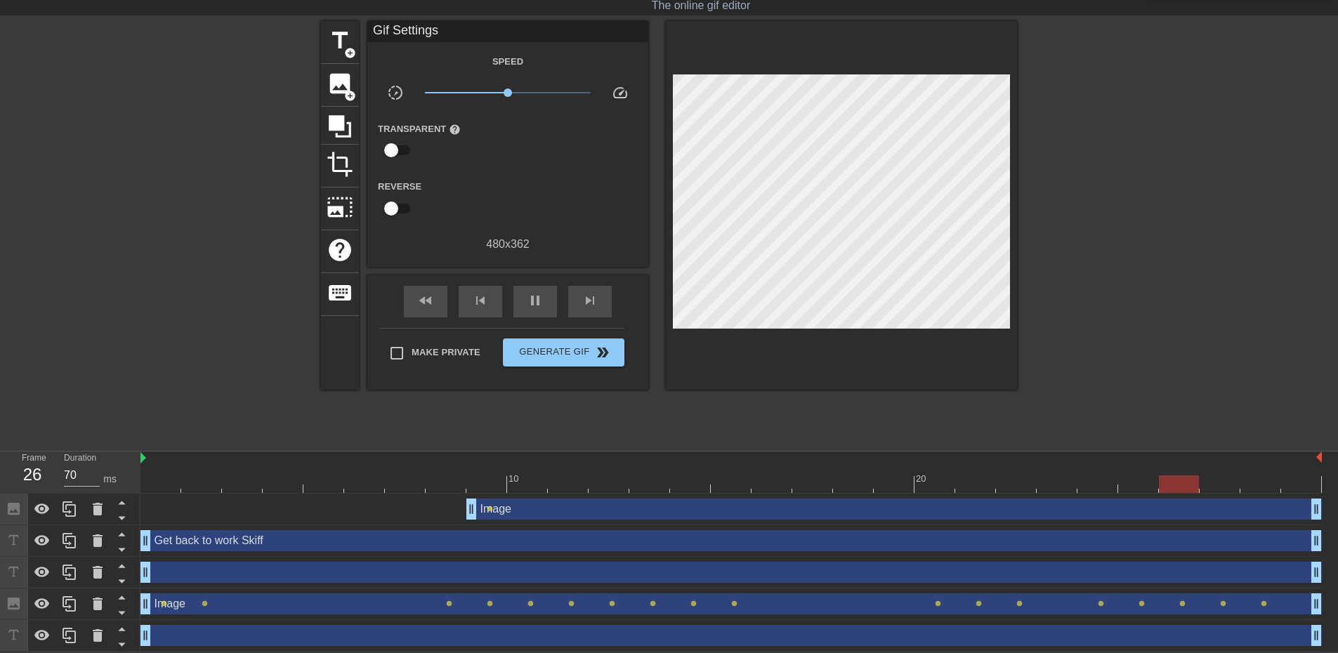
click at [208, 633] on div "drag_handle drag_handle" at bounding box center [730, 635] width 1181 height 21
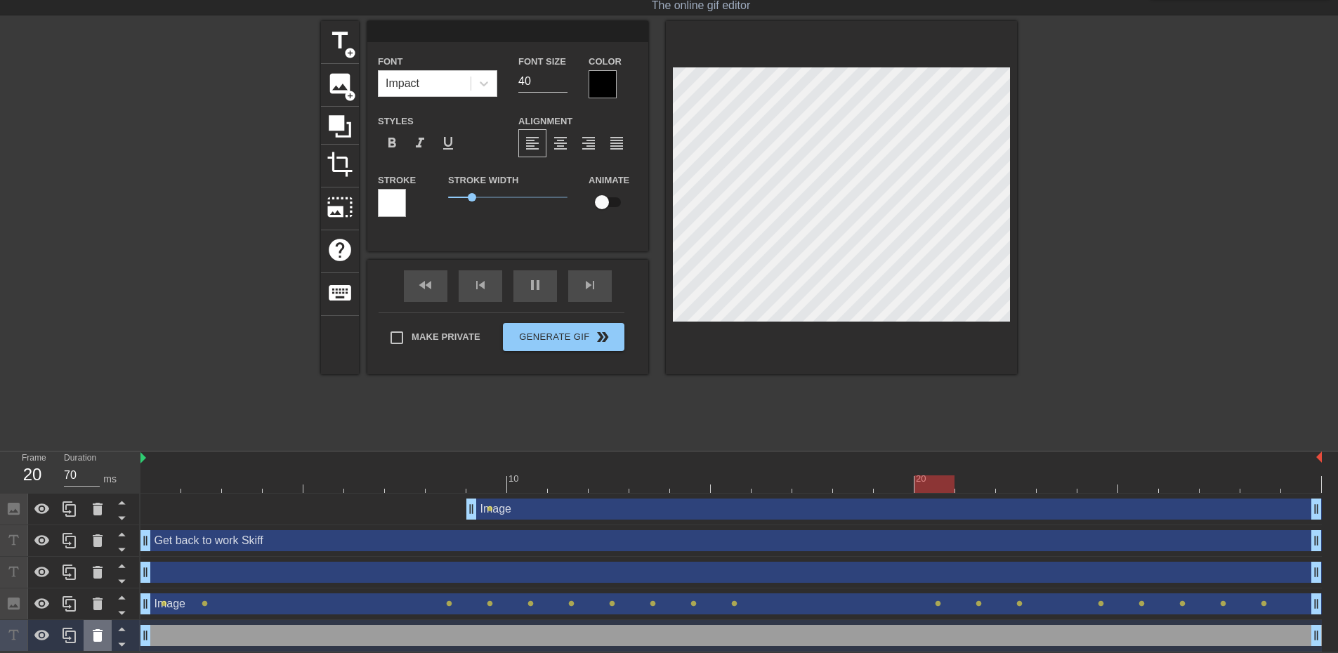
click at [95, 632] on icon at bounding box center [98, 635] width 10 height 13
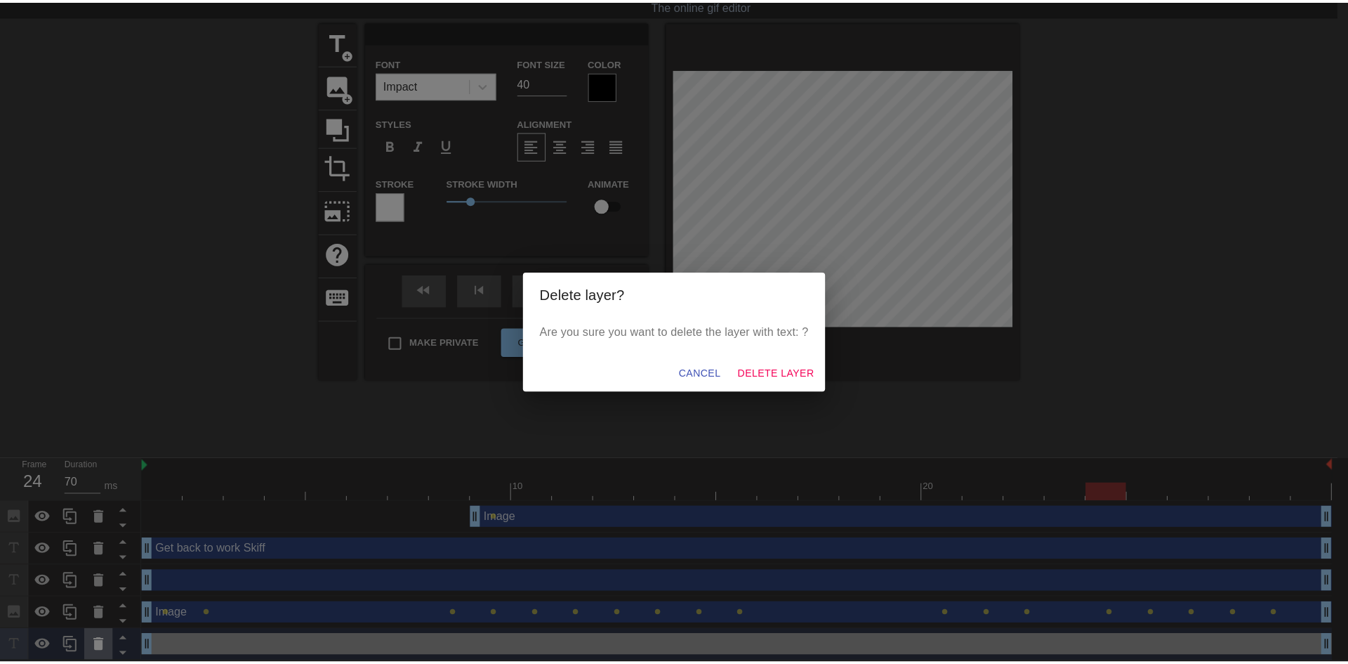
scroll to position [25, 0]
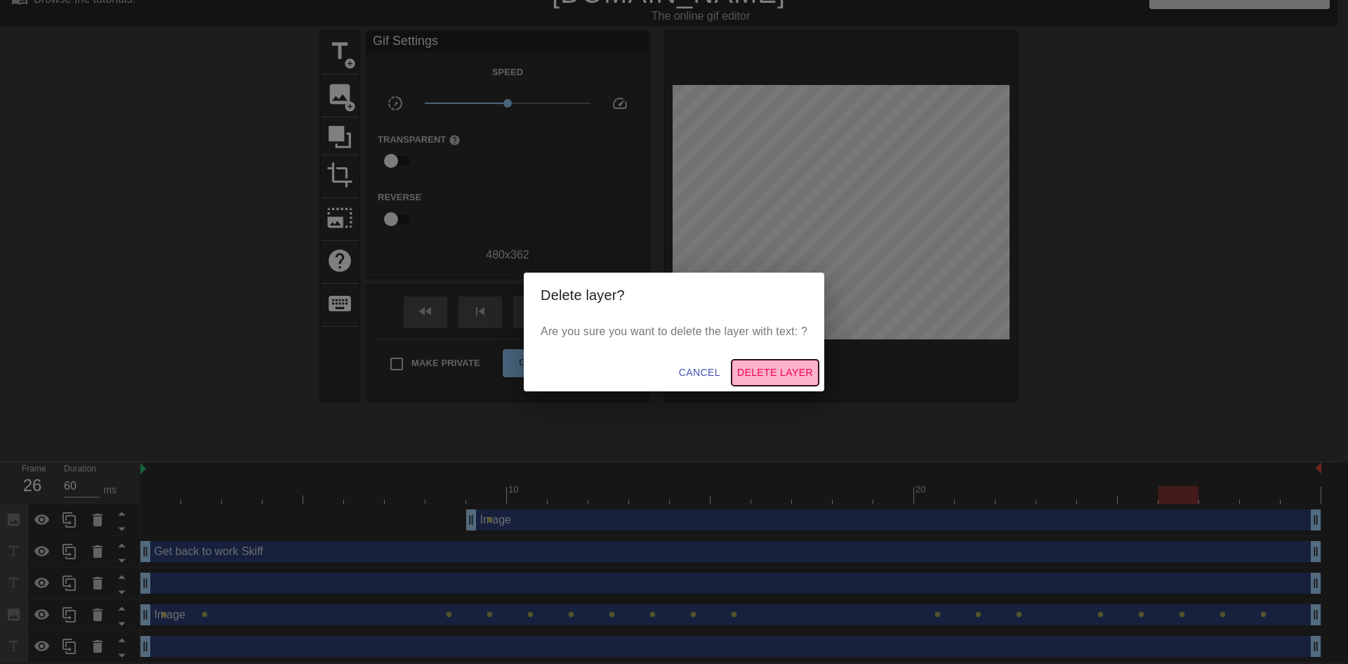
click at [749, 375] on span "Delete Layer" at bounding box center [775, 373] width 76 height 18
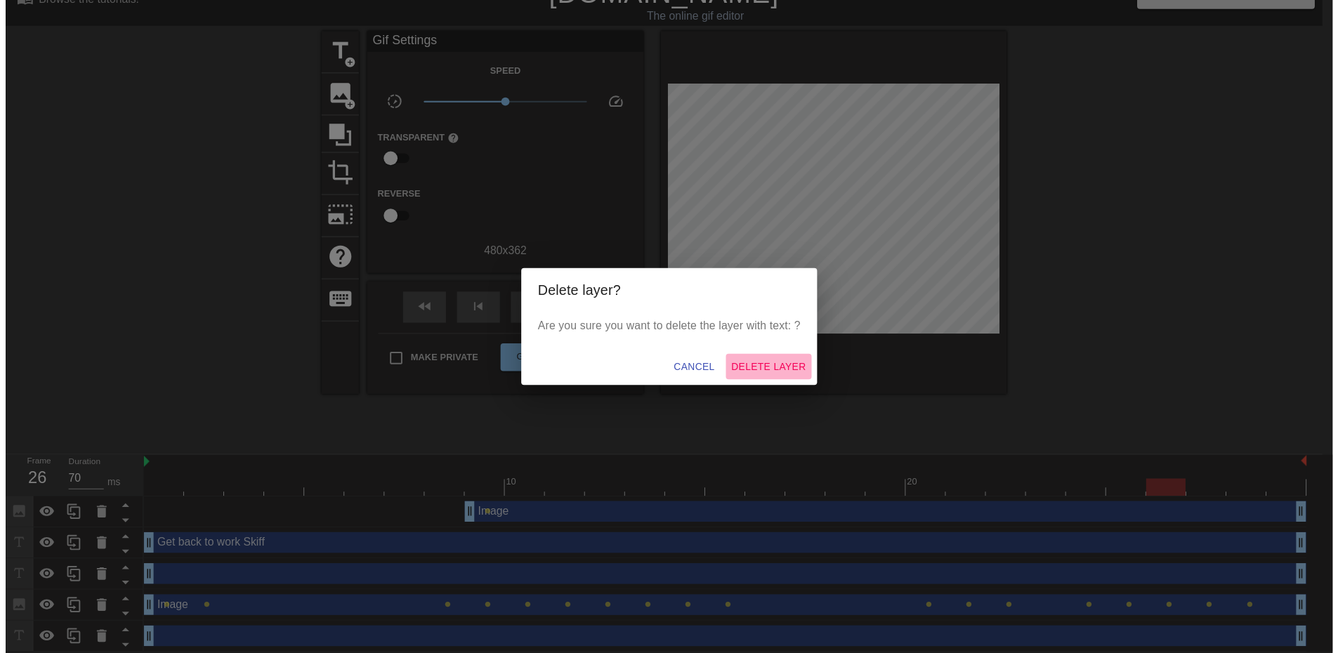
scroll to position [4, 0]
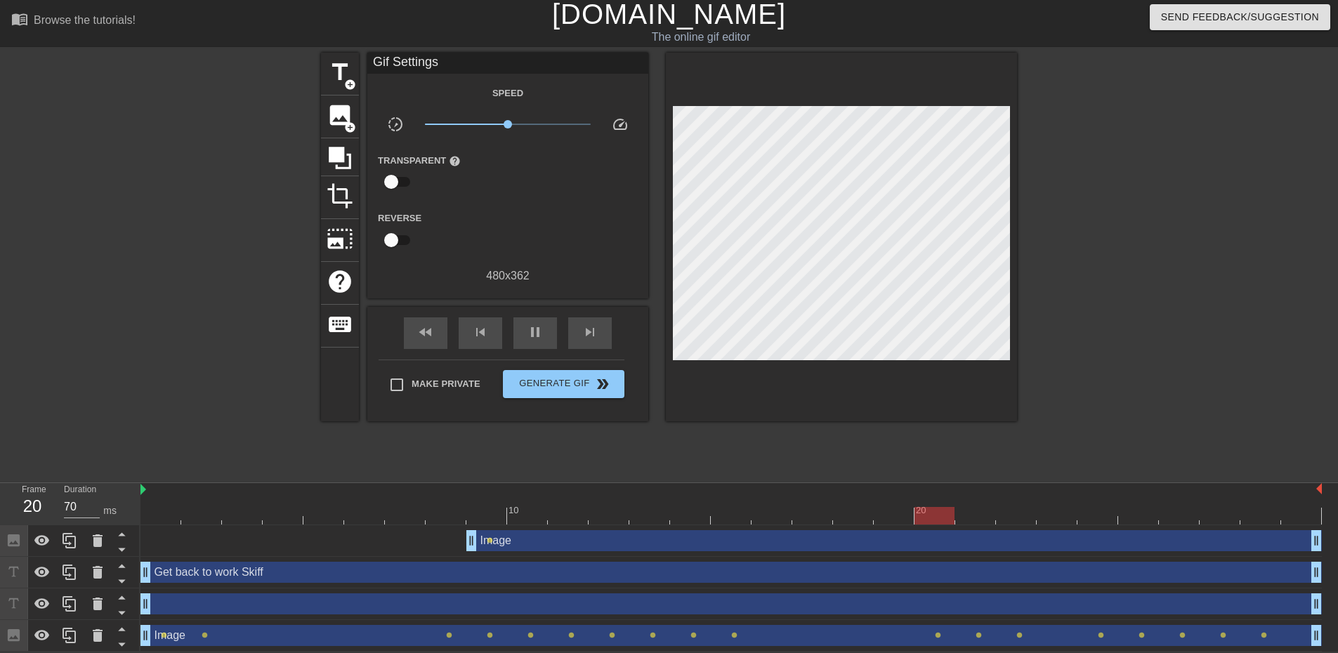
click at [257, 604] on div "drag_handle drag_handle" at bounding box center [730, 603] width 1181 height 21
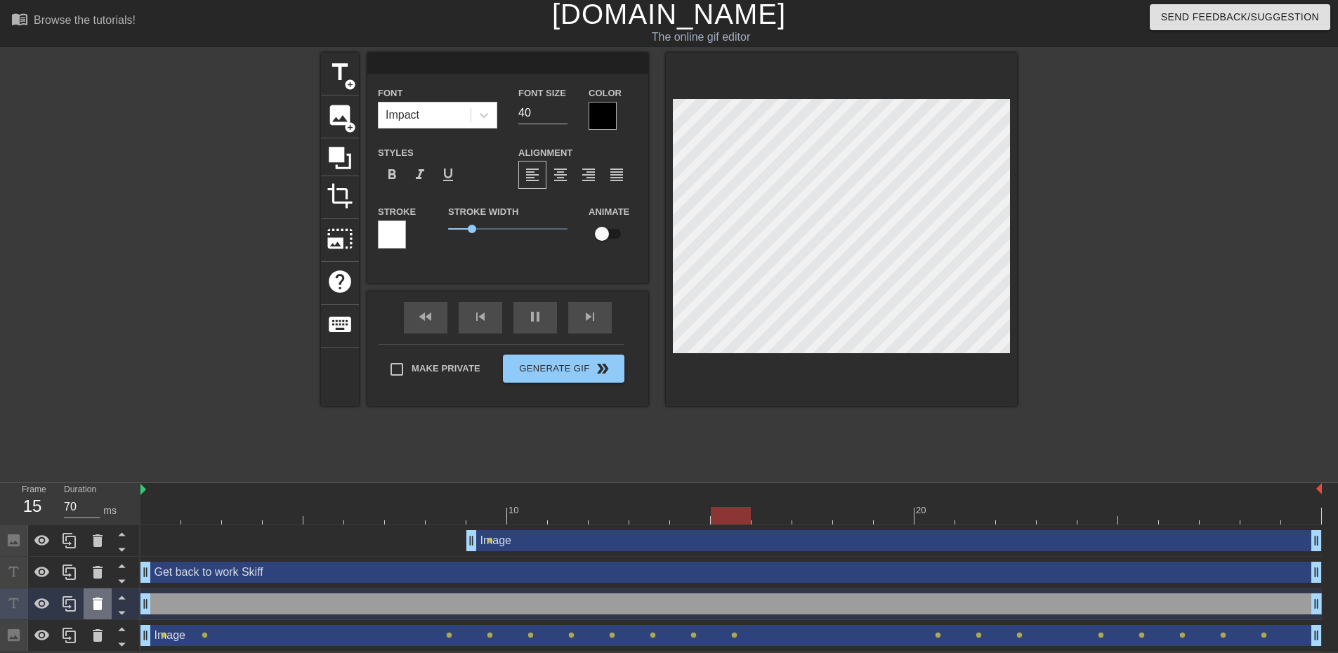
click at [103, 605] on icon at bounding box center [97, 603] width 17 height 17
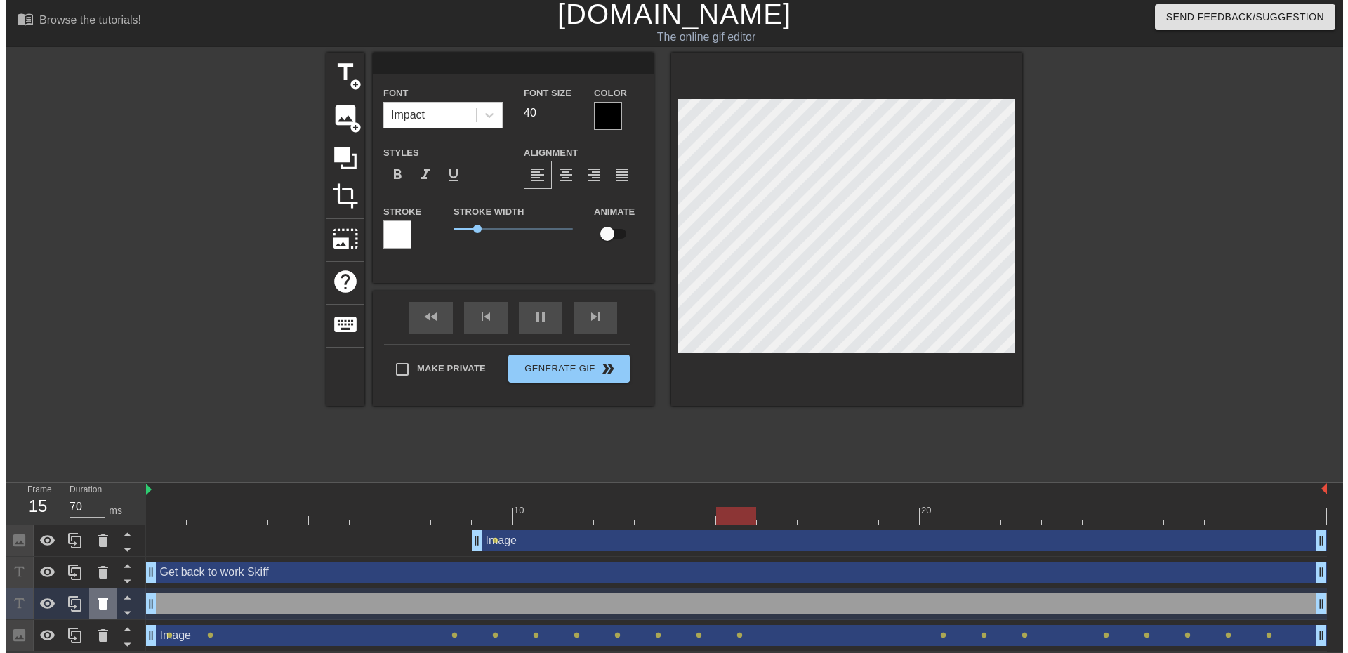
scroll to position [0, 0]
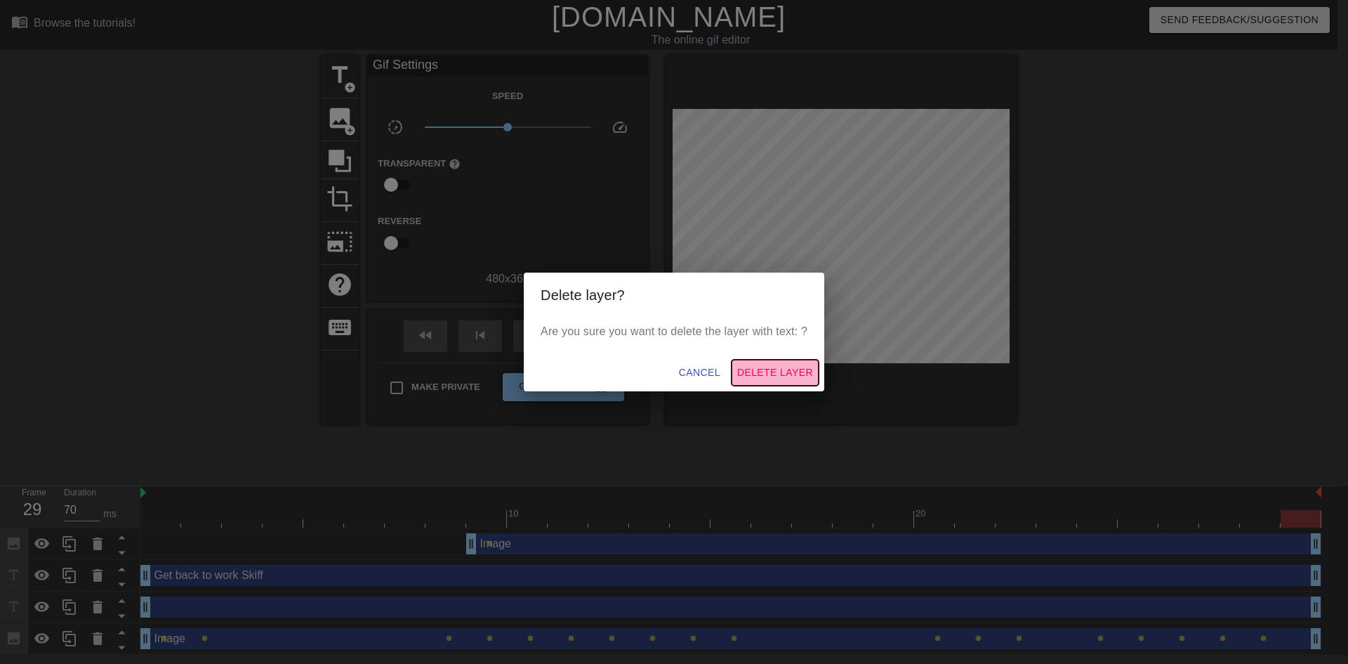
click at [762, 364] on span "Delete Layer" at bounding box center [775, 373] width 76 height 18
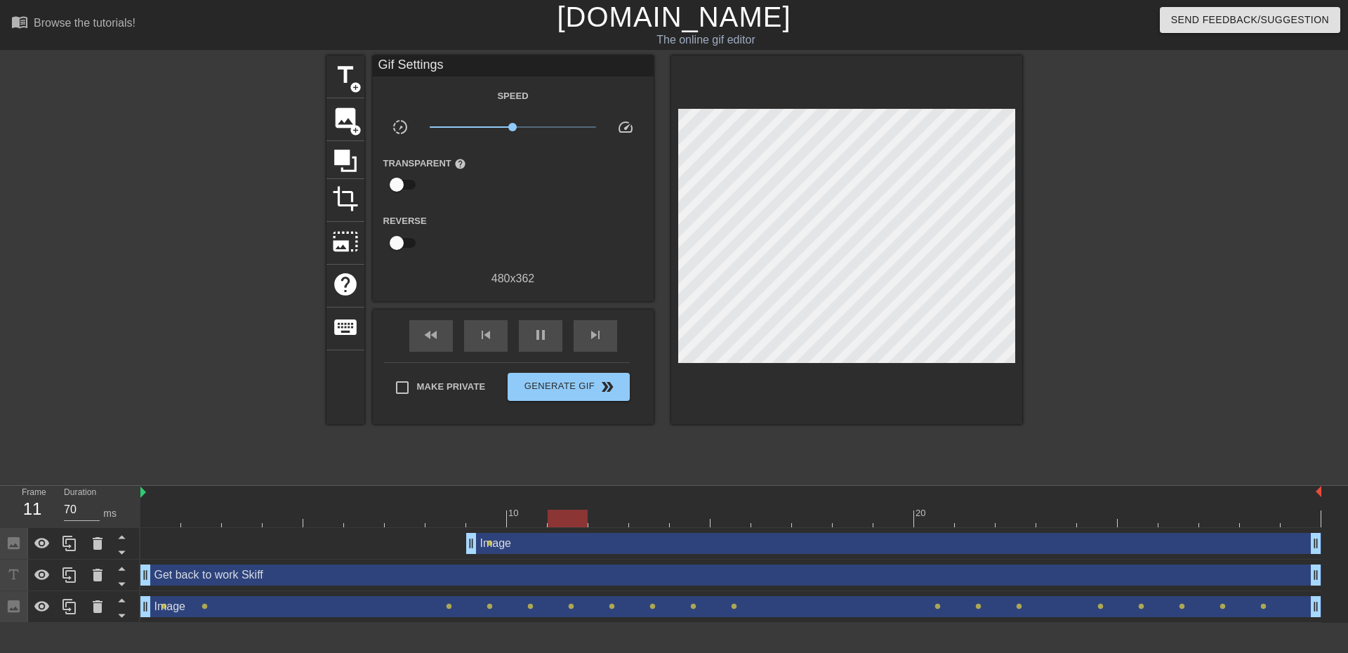
click at [1151, 267] on div at bounding box center [1144, 265] width 211 height 421
click at [975, 456] on div "title add_circle image add_circle crop photo_size_select_large help keyboard Gi…" at bounding box center [675, 265] width 696 height 421
drag, startPoint x: 654, startPoint y: 312, endPoint x: 1142, endPoint y: 211, distance: 497.7
click at [1142, 211] on div at bounding box center [1144, 265] width 211 height 421
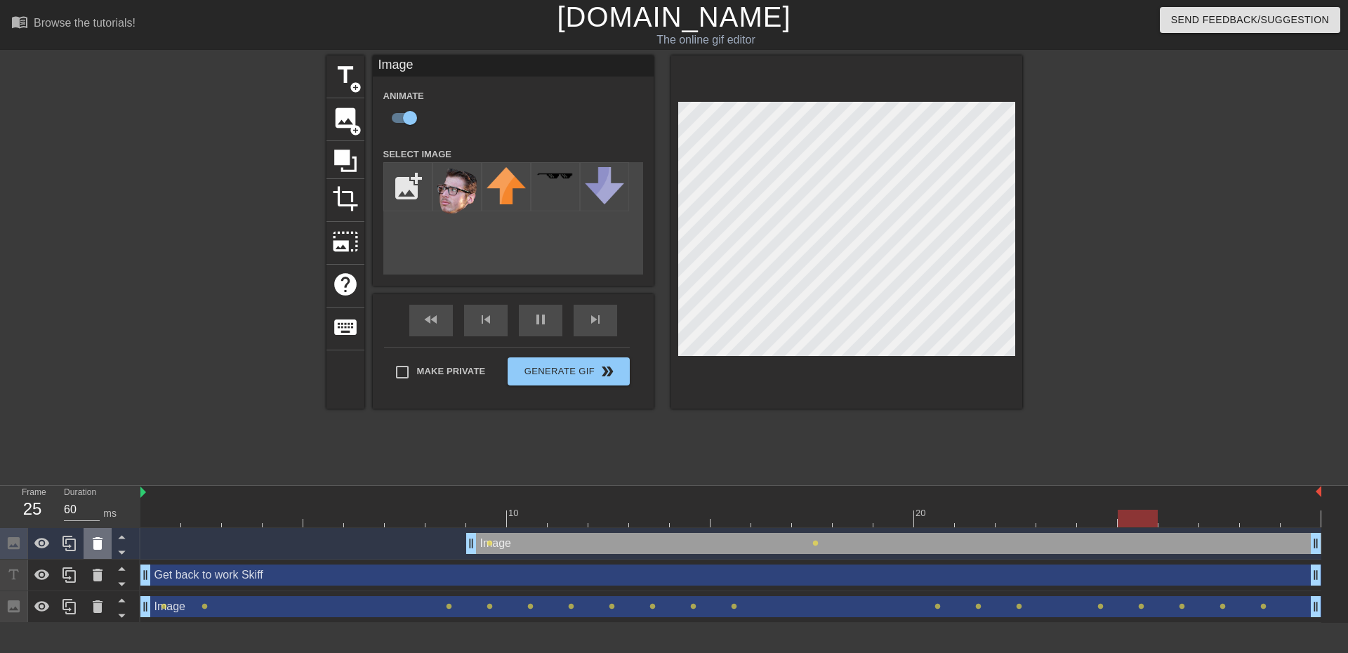
click at [104, 542] on icon at bounding box center [97, 543] width 17 height 17
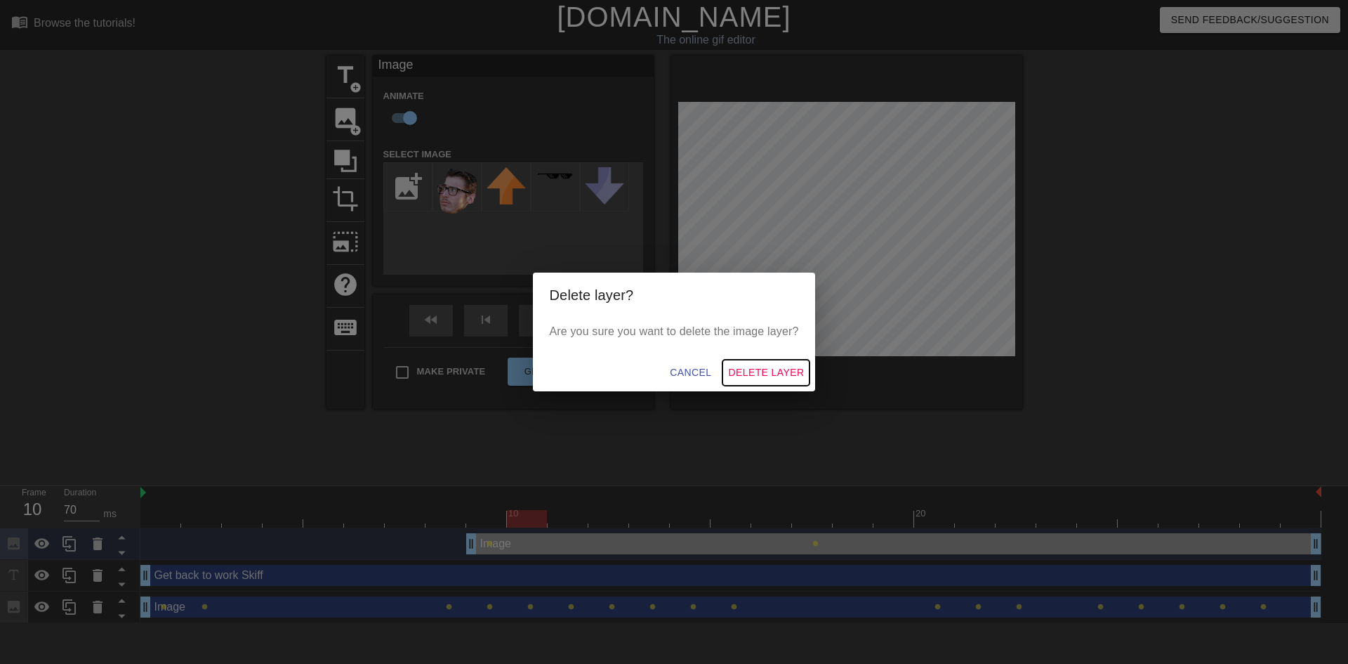
click at [755, 372] on span "Delete Layer" at bounding box center [766, 373] width 76 height 18
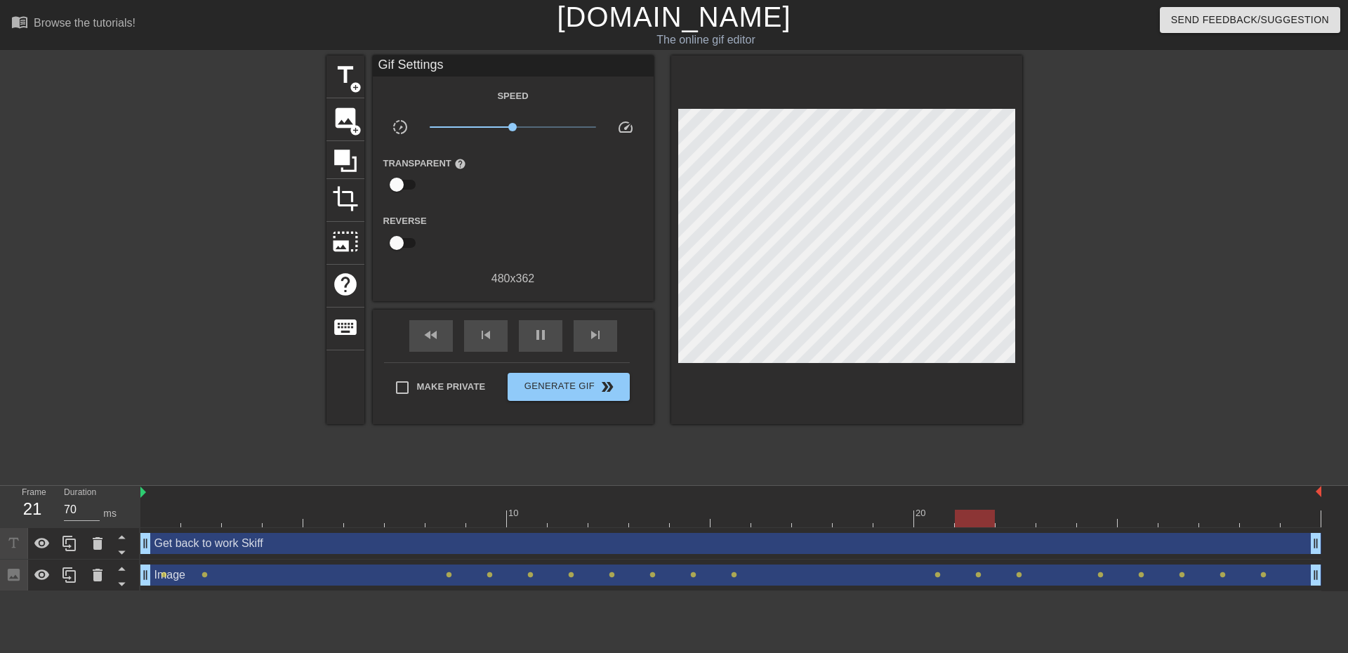
click at [1265, 253] on div "title add_circle image add_circle crop photo_size_select_large help keyboard Gi…" at bounding box center [674, 265] width 1348 height 421
type input "70"
click at [554, 382] on span "Generate Gif double_arrow" at bounding box center [568, 386] width 110 height 17
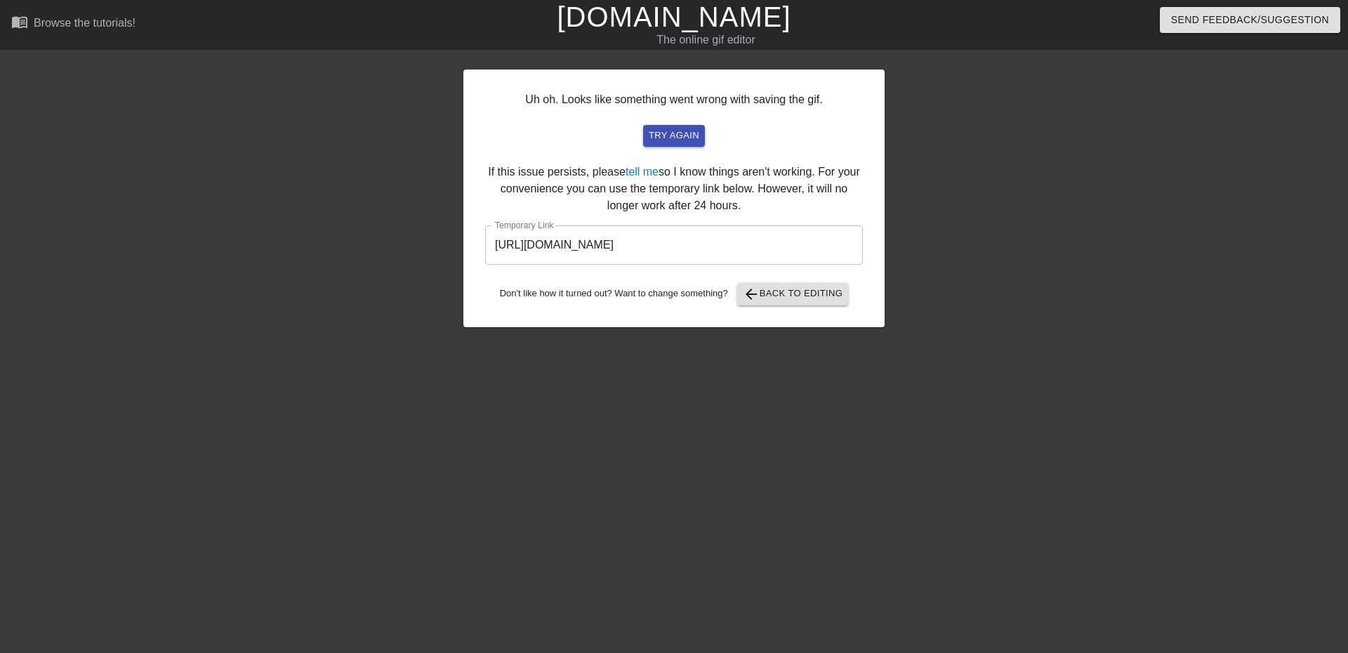
click at [794, 243] on input "[URL][DOMAIN_NAME]" at bounding box center [674, 244] width 378 height 39
click at [990, 127] on div at bounding box center [1007, 265] width 211 height 421
click at [1017, 315] on div at bounding box center [1007, 265] width 211 height 421
click at [674, 138] on span "try again" at bounding box center [674, 136] width 51 height 16
click at [778, 292] on span "arrow_back Back to Editing" at bounding box center [793, 294] width 100 height 17
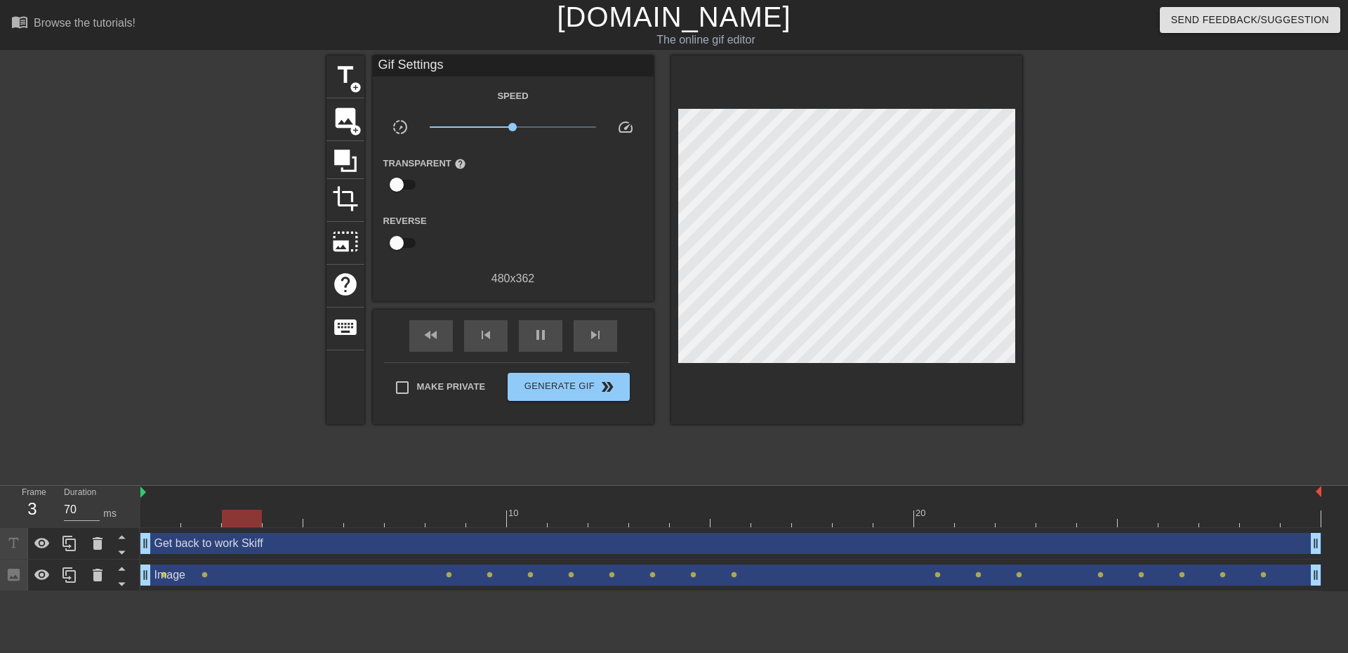
click at [649, 19] on link "[DOMAIN_NAME]" at bounding box center [674, 16] width 234 height 31
type input "70"
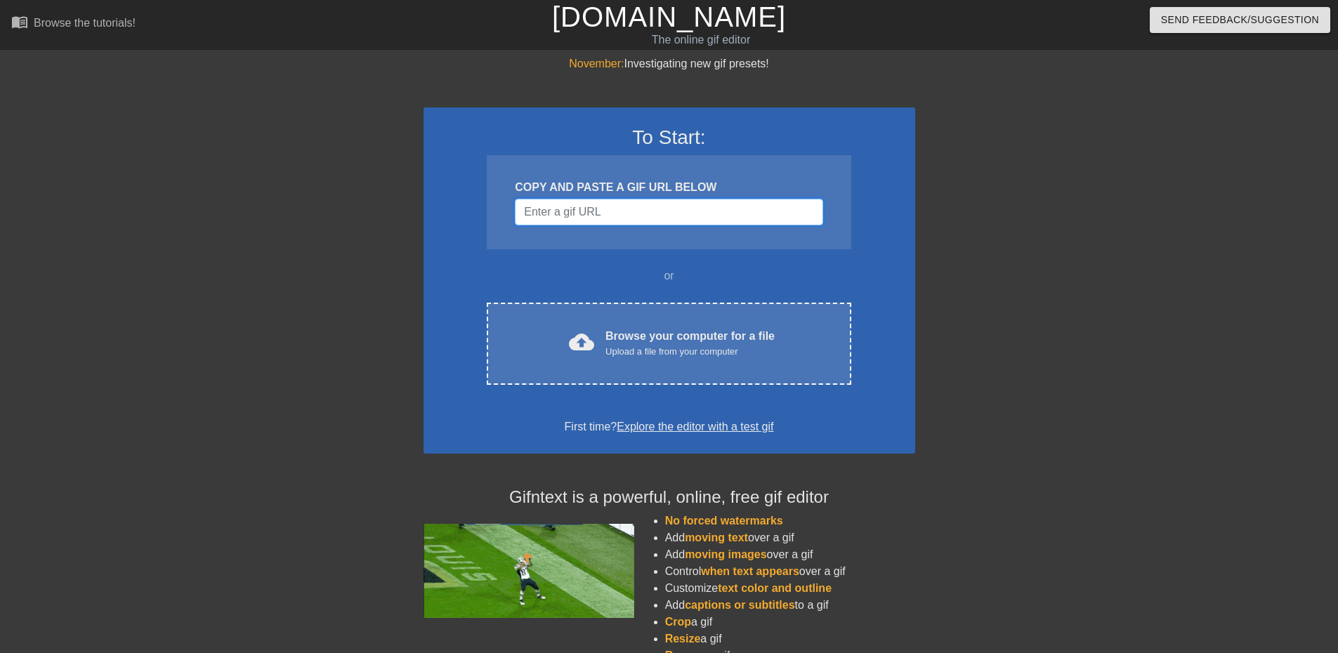
click at [652, 211] on input "Username" at bounding box center [669, 212] width 308 height 27
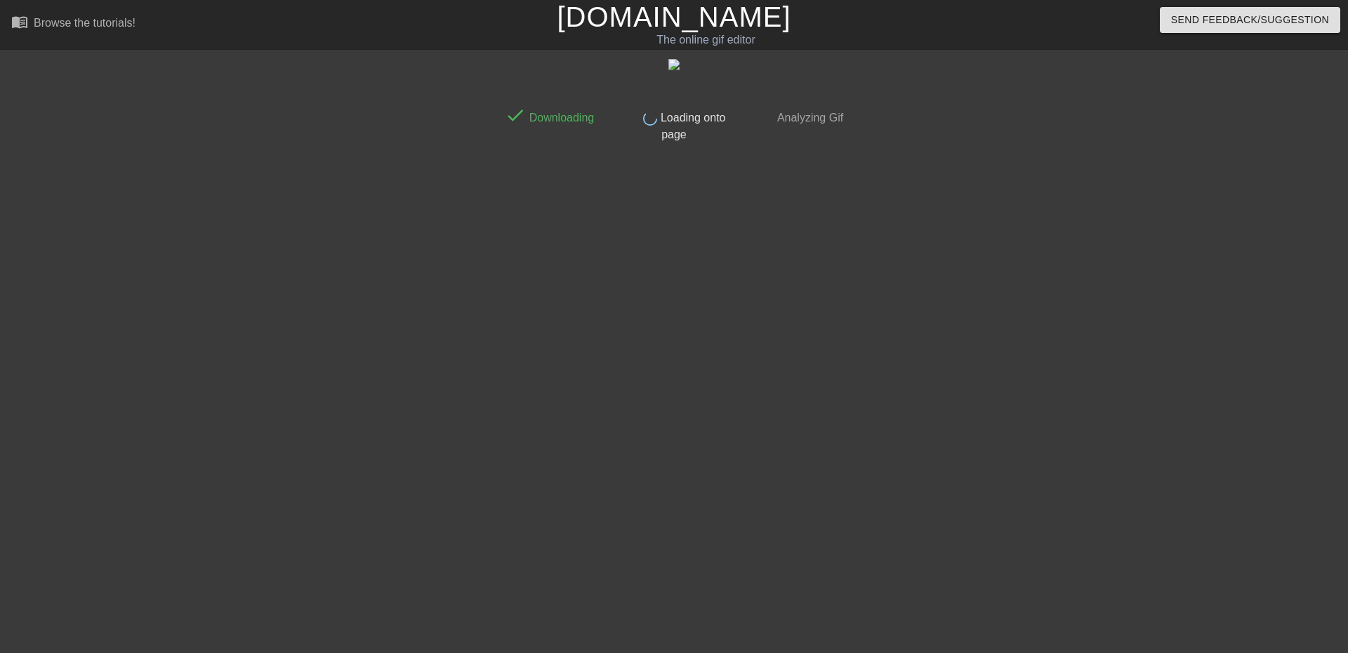
click at [140, 237] on div "done Downloading done Loading onto page done Analyzing Gif" at bounding box center [674, 265] width 1348 height 421
click at [146, 238] on div "done Downloading done Loading onto page done Analyzing Gif" at bounding box center [674, 265] width 1348 height 421
click at [154, 234] on div "done Downloading done Loading onto page done Analyzing Gif" at bounding box center [674, 265] width 1348 height 421
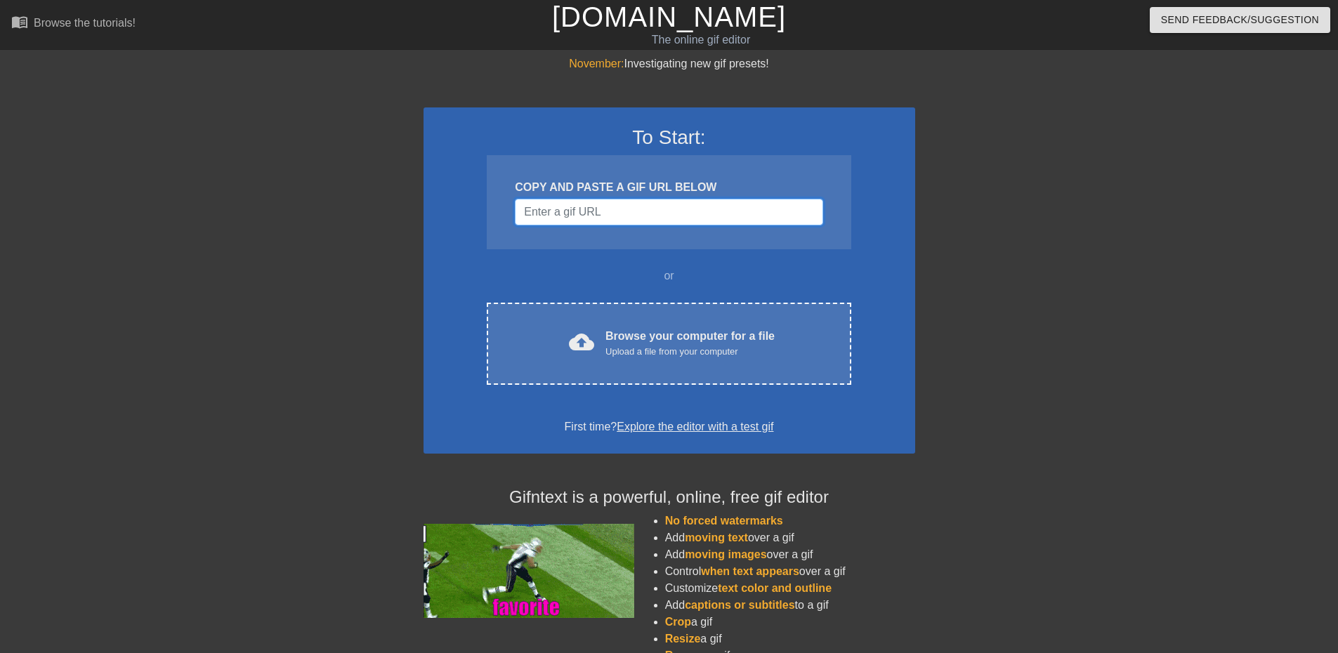
click at [548, 213] on input "Username" at bounding box center [669, 212] width 308 height 27
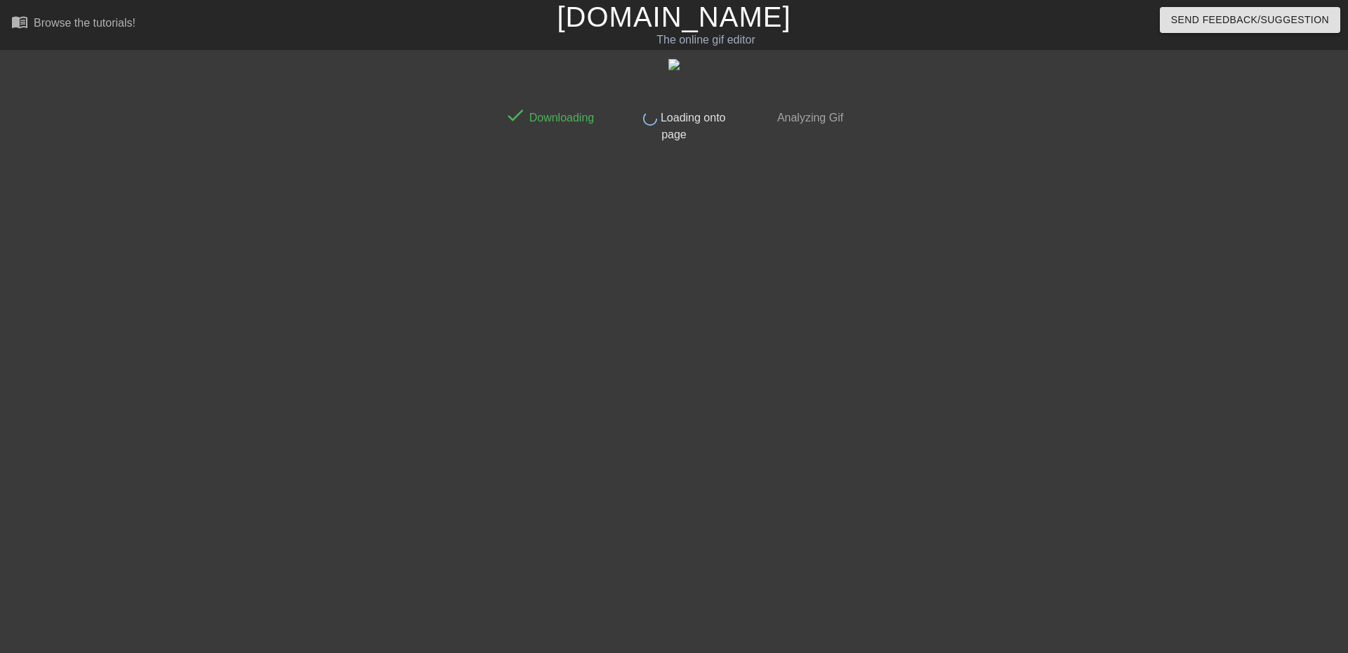
click at [951, 343] on div at bounding box center [972, 265] width 211 height 421
click at [788, 213] on div "done Downloading done Loading onto page done Analyzing Gif" at bounding box center [674, 265] width 352 height 421
